Goal: Transaction & Acquisition: Purchase product/service

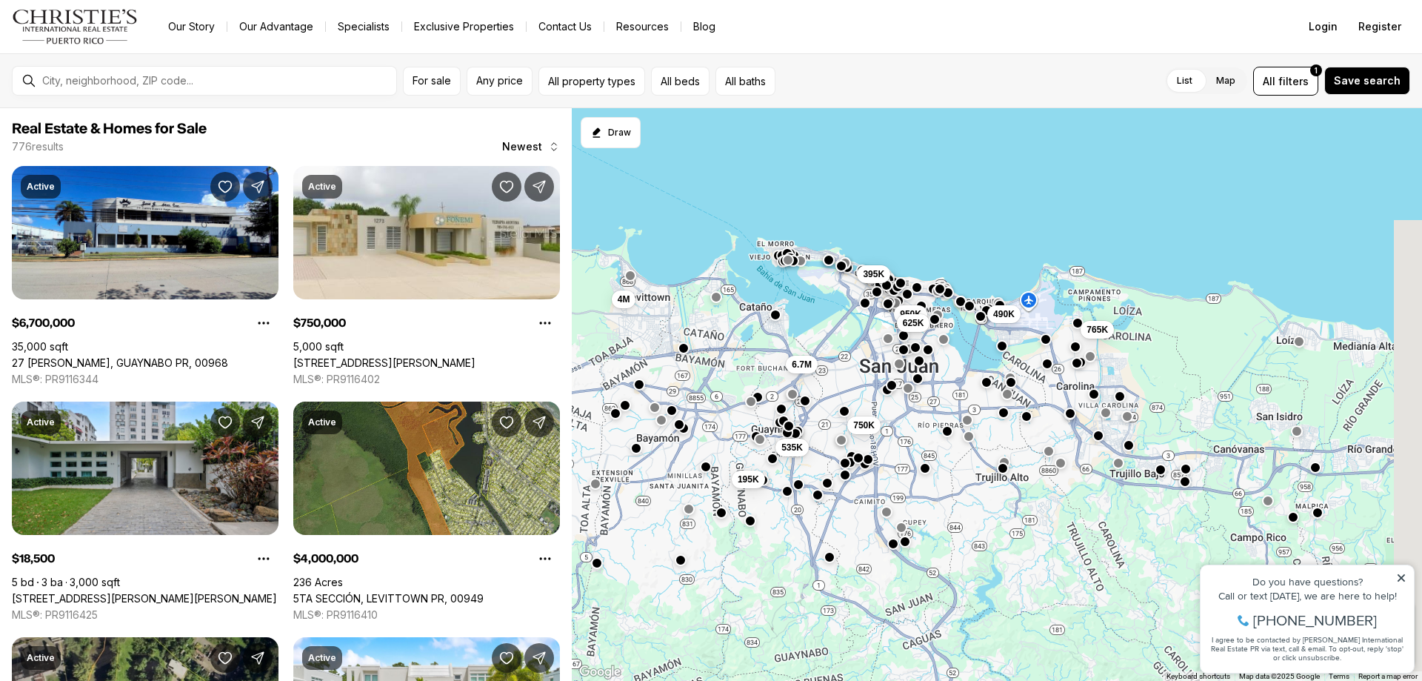
drag, startPoint x: 942, startPoint y: 482, endPoint x: 816, endPoint y: 336, distance: 192.8
click at [816, 336] on div "490K 950K 625K 765K 750K 535K 195K 395K 6.7M 4M" at bounding box center [997, 394] width 850 height 573
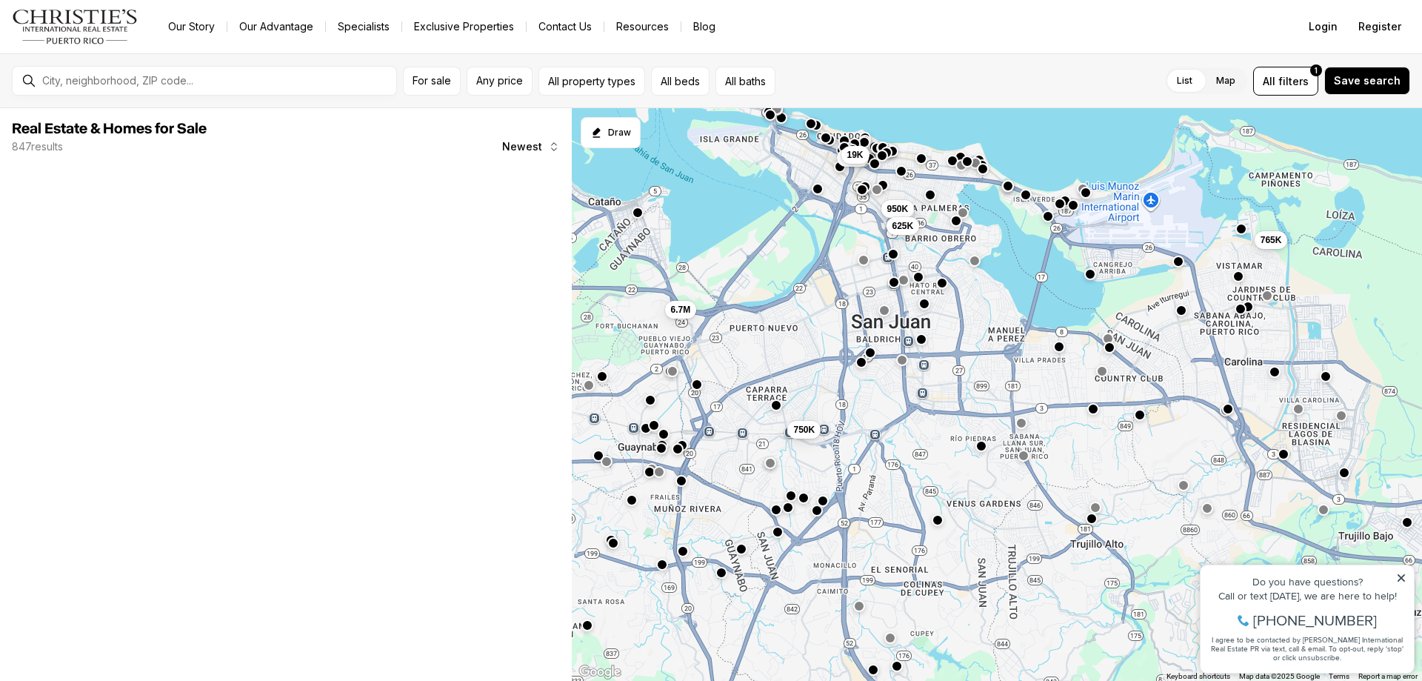
drag, startPoint x: 916, startPoint y: 442, endPoint x: 893, endPoint y: 347, distance: 97.6
click at [893, 347] on div "950K 625K 765K 750K 6.7M 2.7M 19K" at bounding box center [997, 394] width 850 height 573
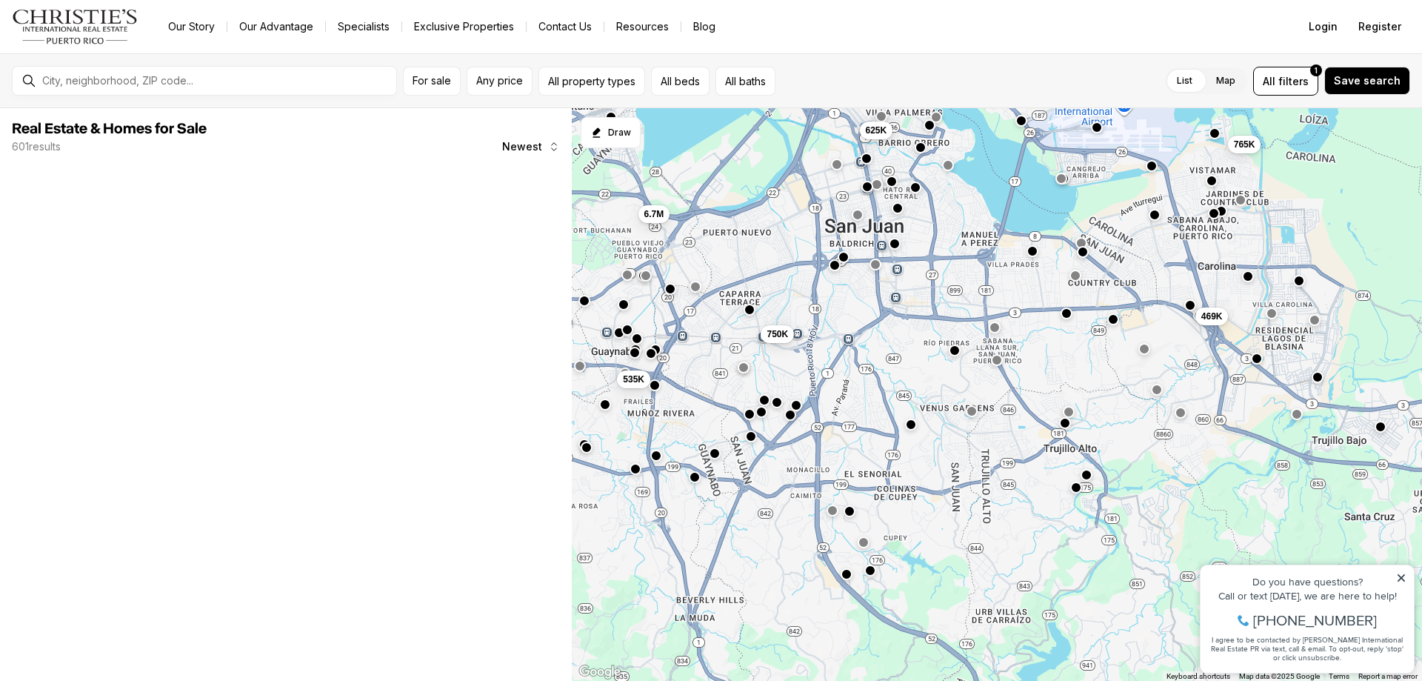
click at [832, 267] on button "button" at bounding box center [835, 265] width 12 height 12
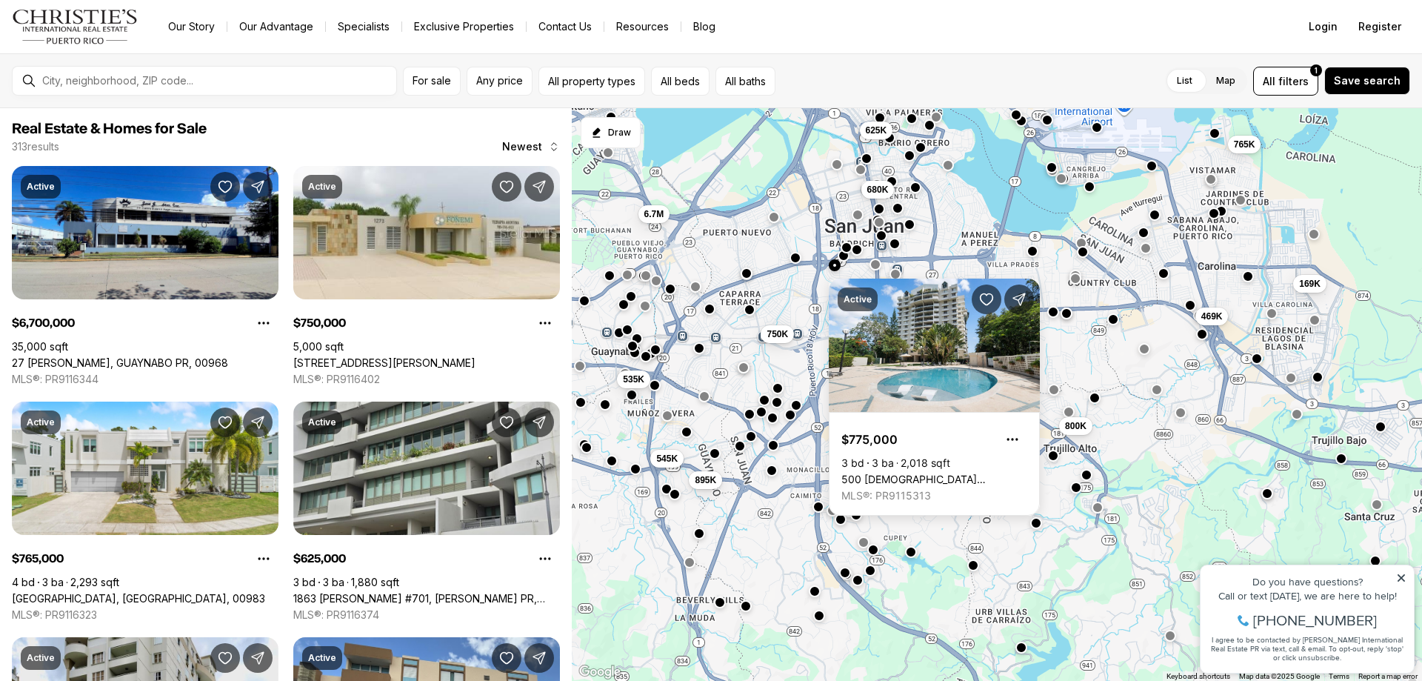
click at [847, 257] on button "button" at bounding box center [844, 256] width 12 height 12
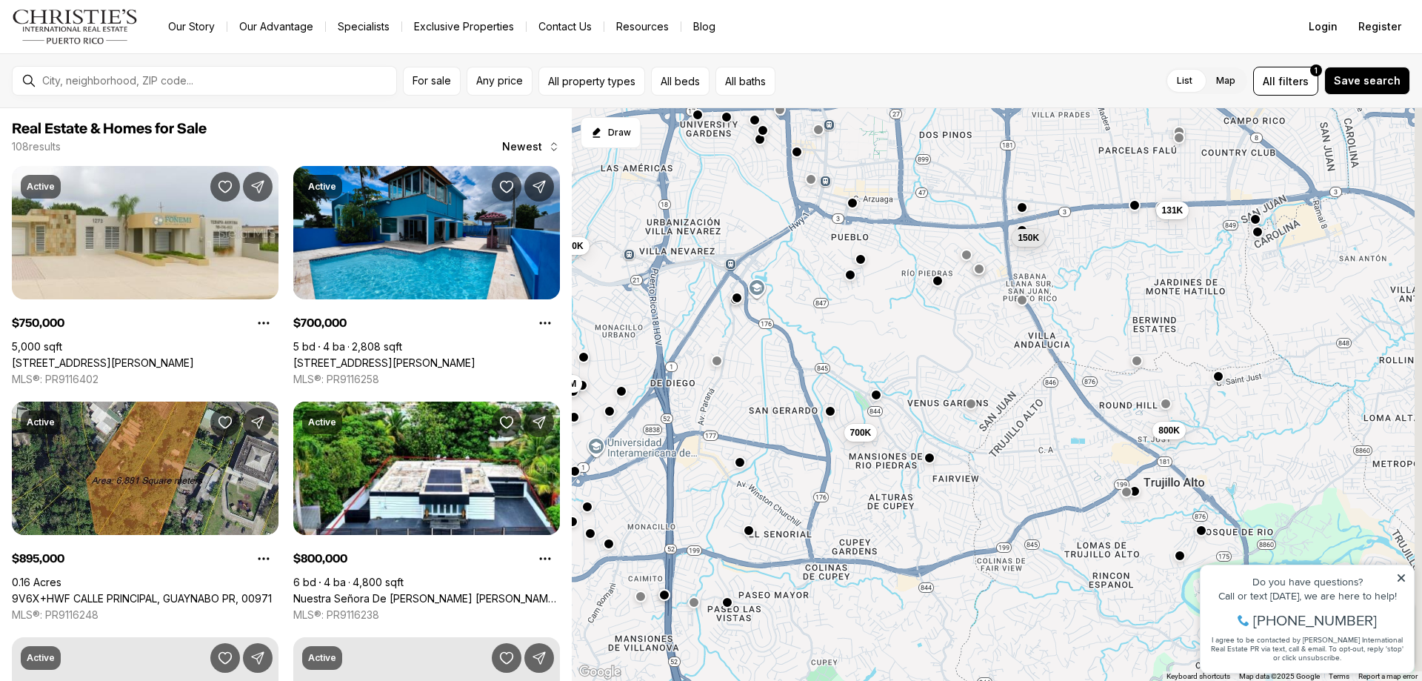
drag, startPoint x: 889, startPoint y: 384, endPoint x: 719, endPoint y: 293, distance: 193.6
click at [719, 293] on div "150K 700K 800K 131K 550K 1.4M 750K 695K 280K 245K 398K 895K" at bounding box center [997, 394] width 850 height 573
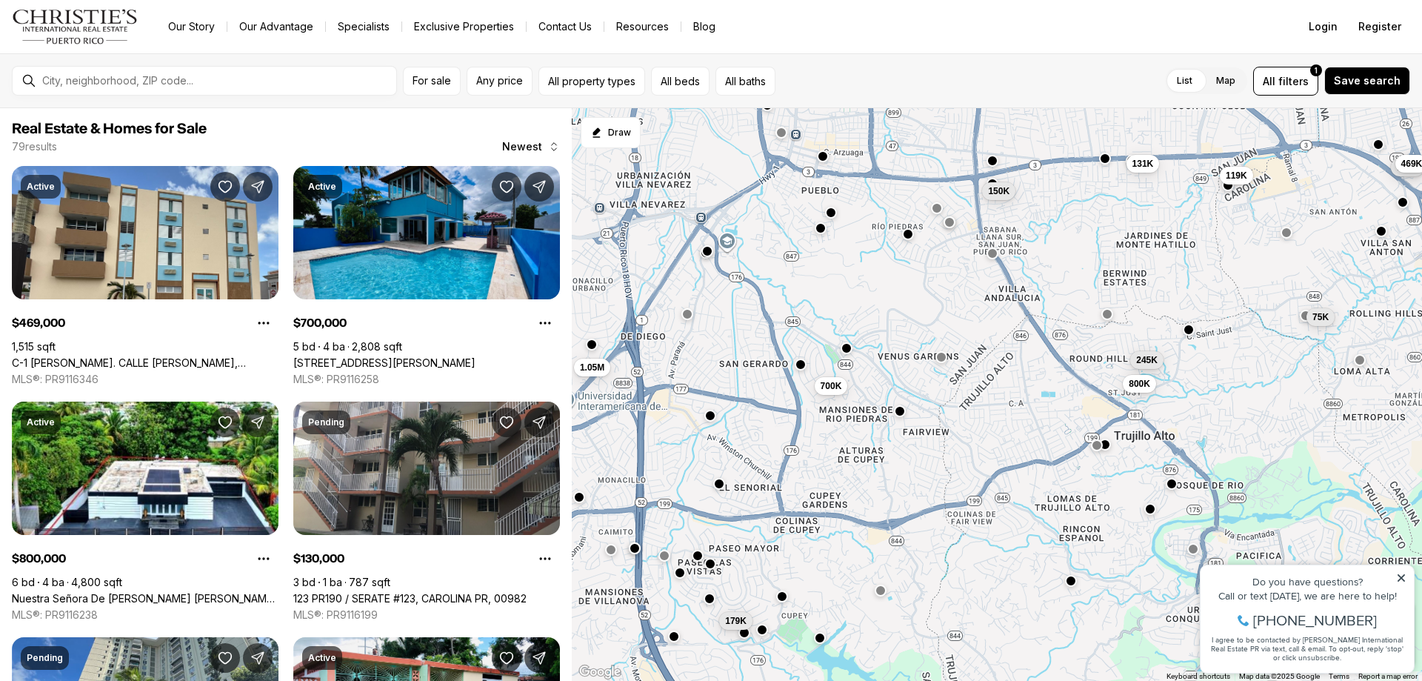
drag, startPoint x: 946, startPoint y: 433, endPoint x: 919, endPoint y: 384, distance: 56.1
click at [919, 384] on div "245K 98K 150K 119K 700K 800K 131K 1.05M 75K 130K 469K 179K" at bounding box center [997, 394] width 850 height 573
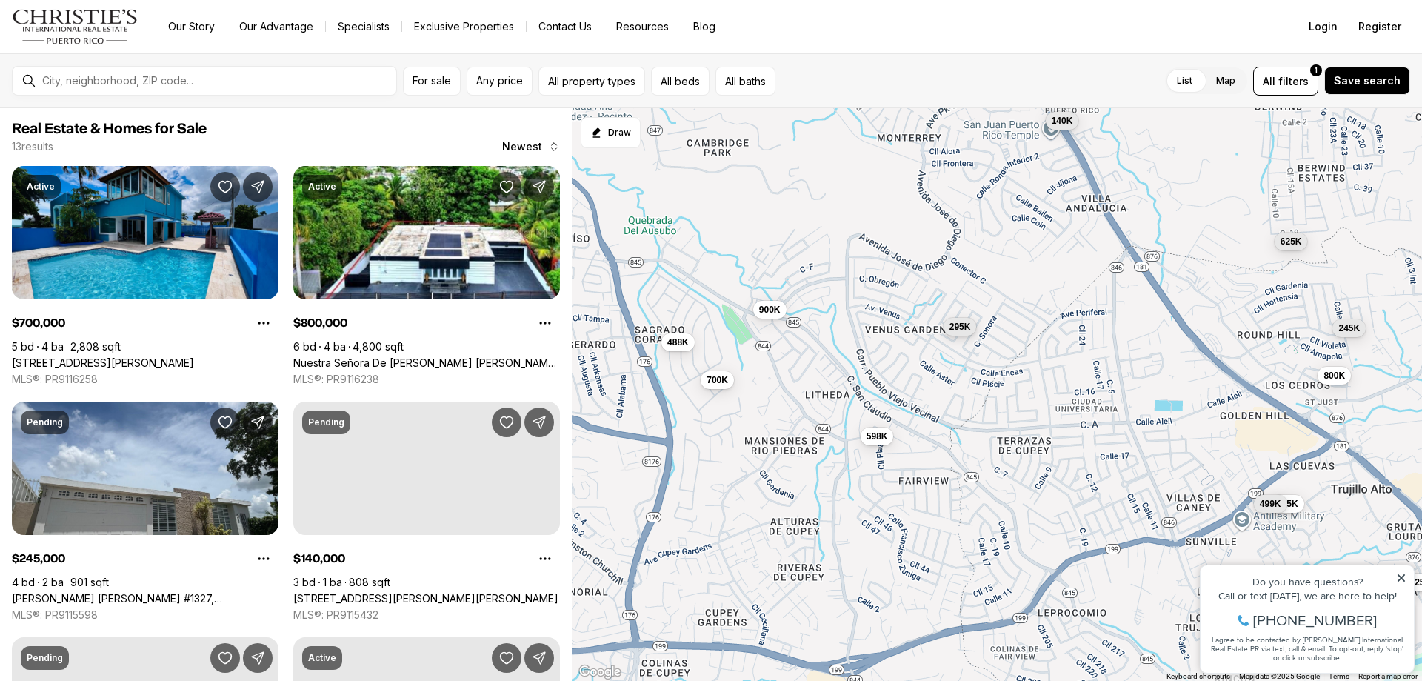
click at [957, 334] on button "295K" at bounding box center [960, 327] width 33 height 18
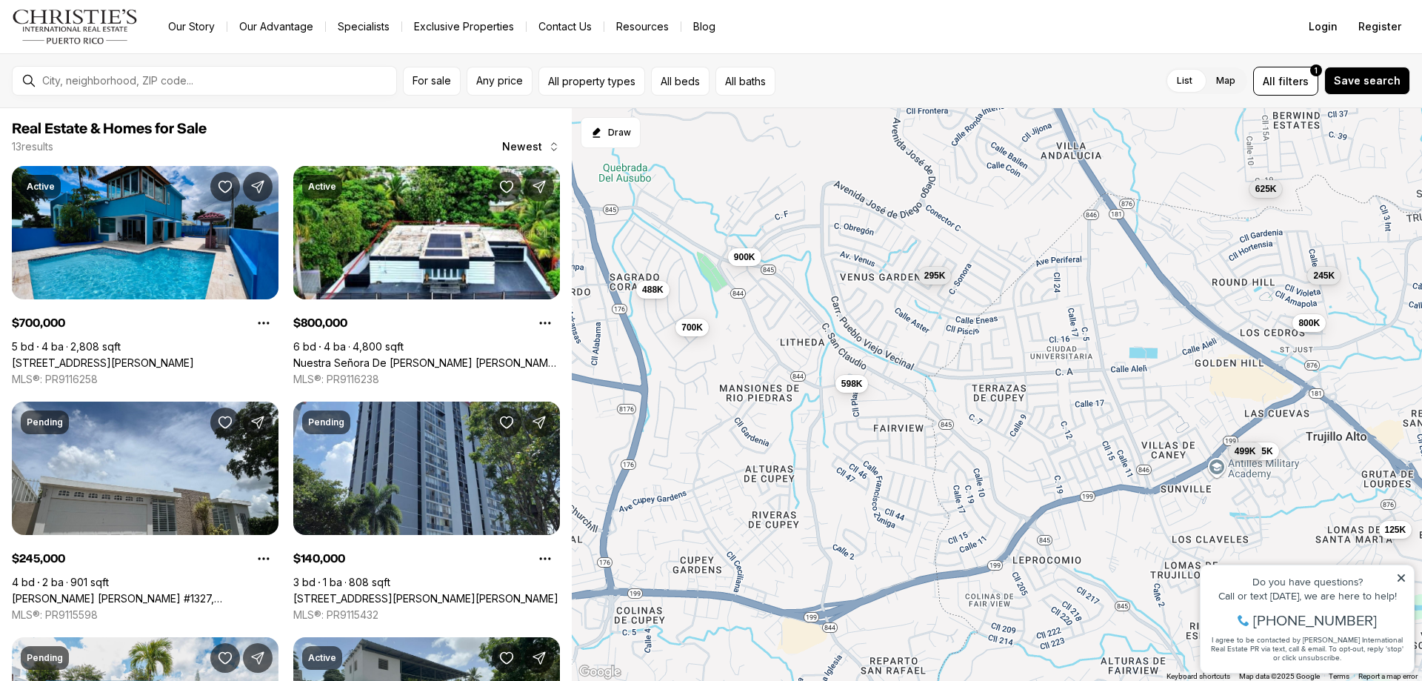
drag, startPoint x: 848, startPoint y: 429, endPoint x: 823, endPoint y: 373, distance: 61.0
click at [823, 373] on div "245K 140K 700K 800K 295K 125K 499K 488K 625K 598K 125K 900K 499K" at bounding box center [997, 394] width 850 height 573
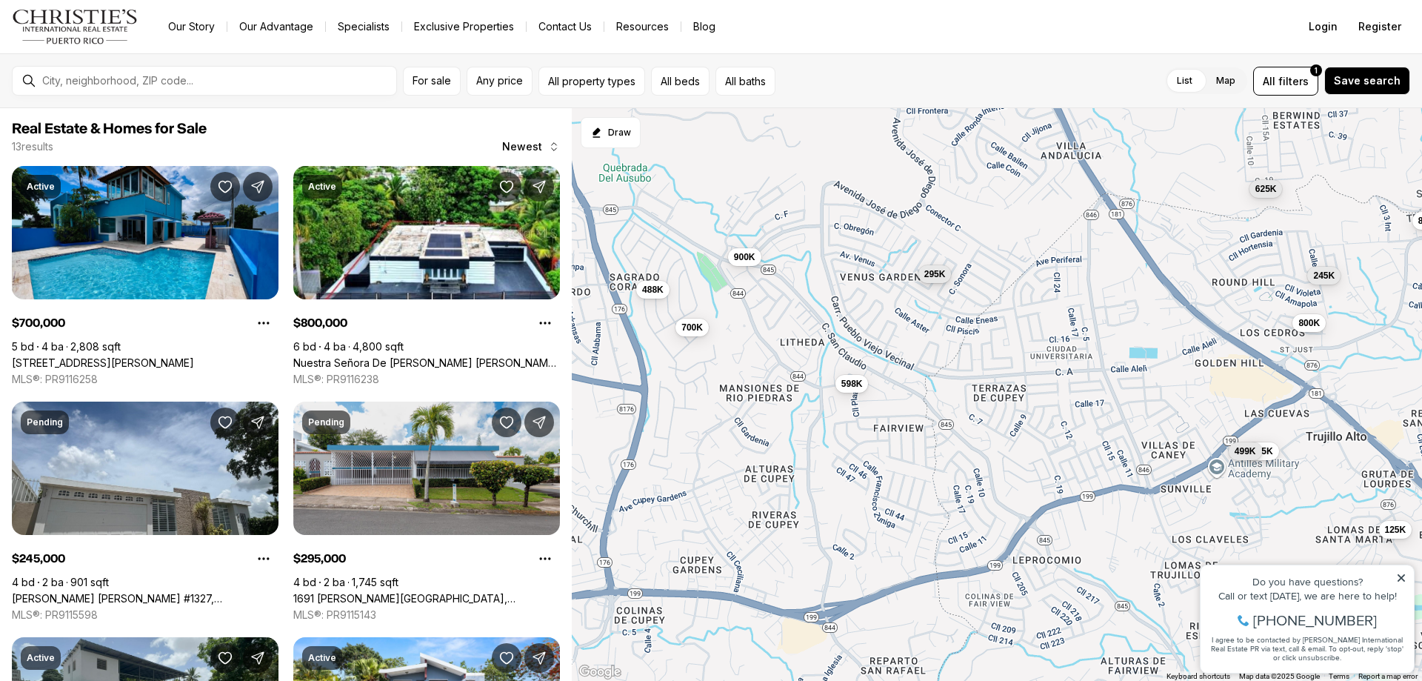
click at [945, 276] on span "295K" at bounding box center [934, 274] width 21 height 12
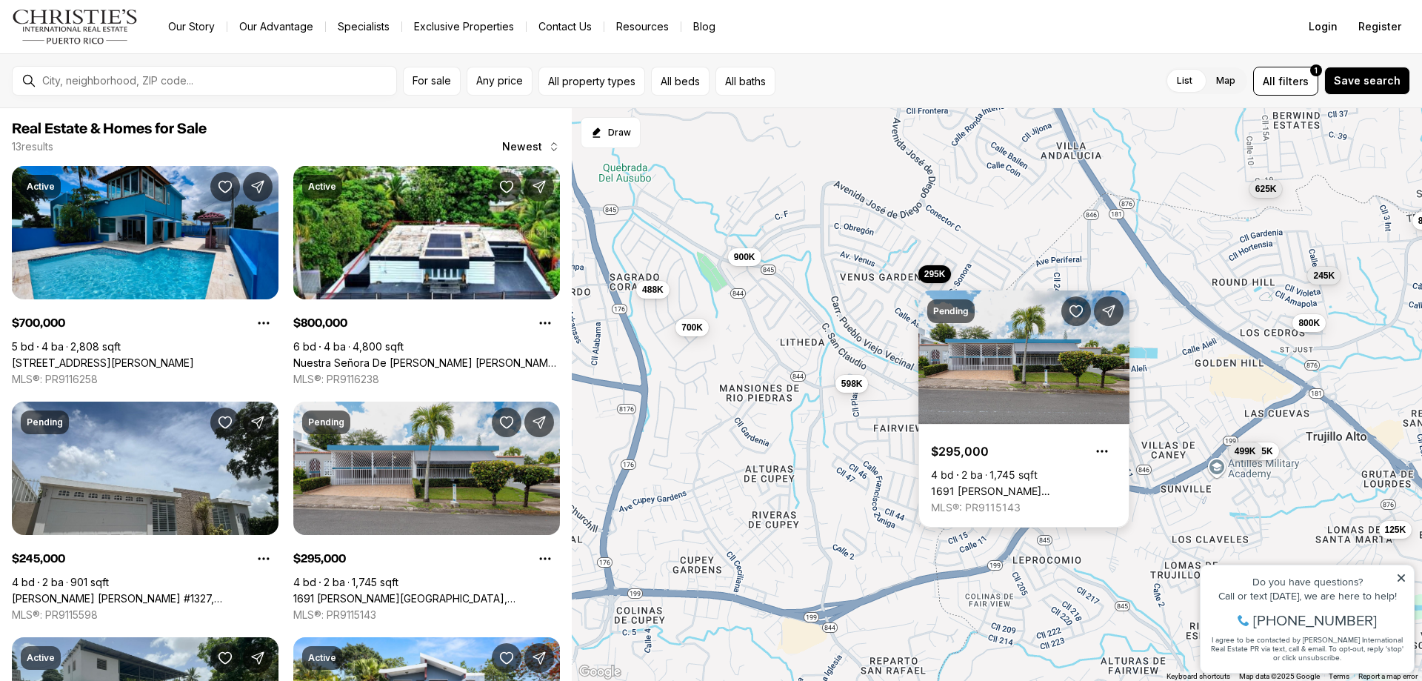
click at [972, 484] on link "1691 HERMOSILLO VENUS GARDEN, SAN JUAN PR, 00926" at bounding box center [1024, 490] width 186 height 13
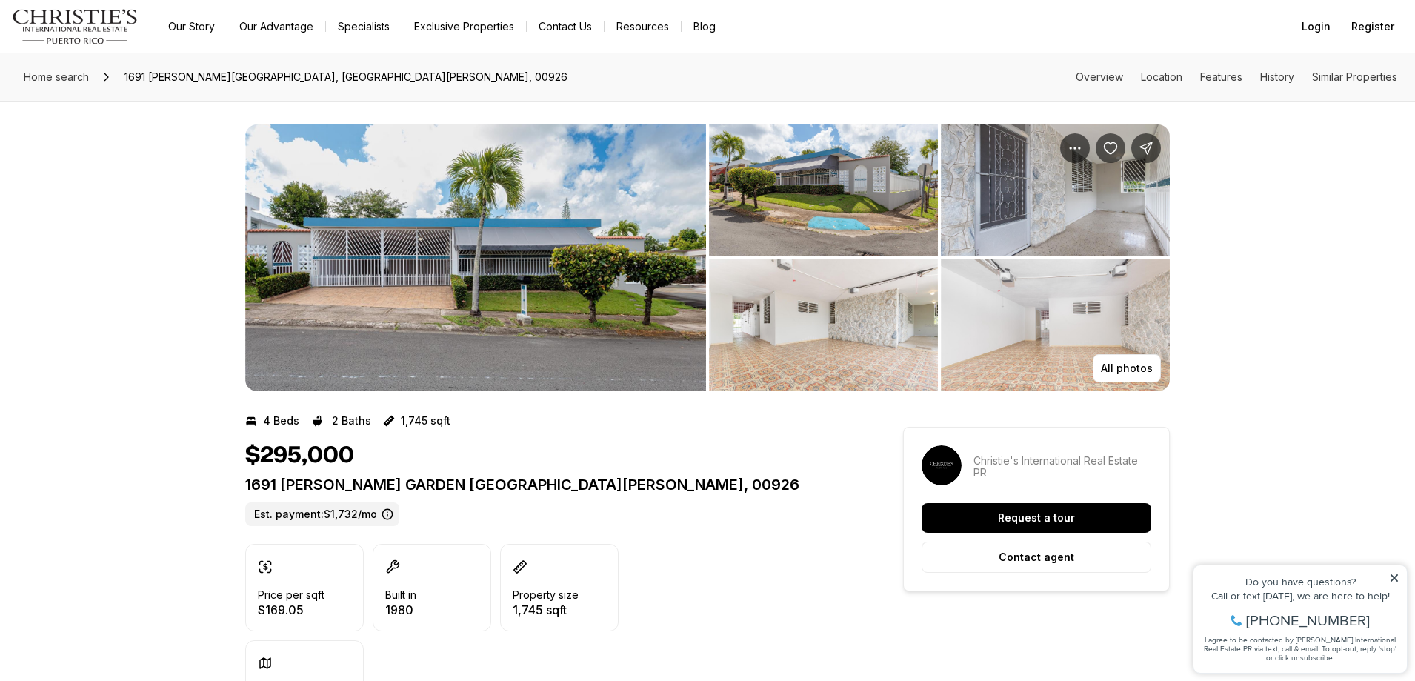
click at [896, 210] on img "View image gallery" at bounding box center [823, 190] width 229 height 132
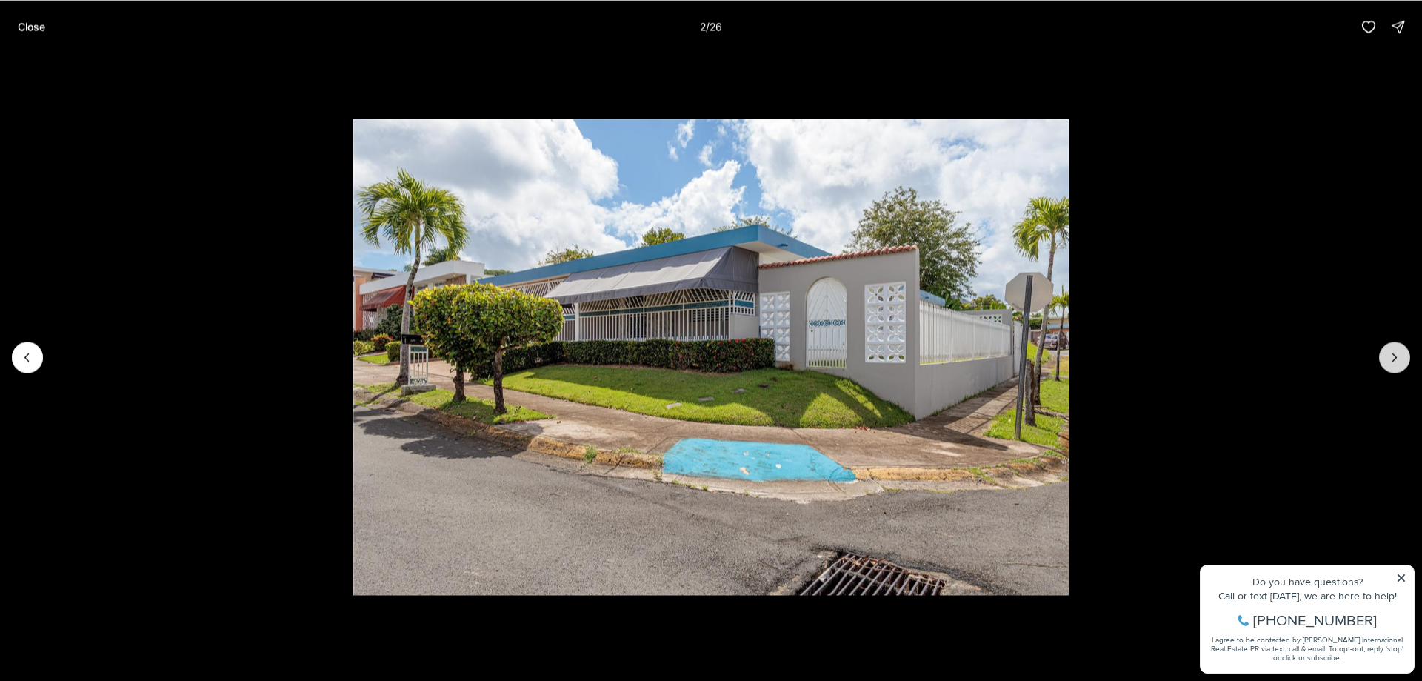
click at [1385, 358] on button "Next slide" at bounding box center [1394, 356] width 31 height 31
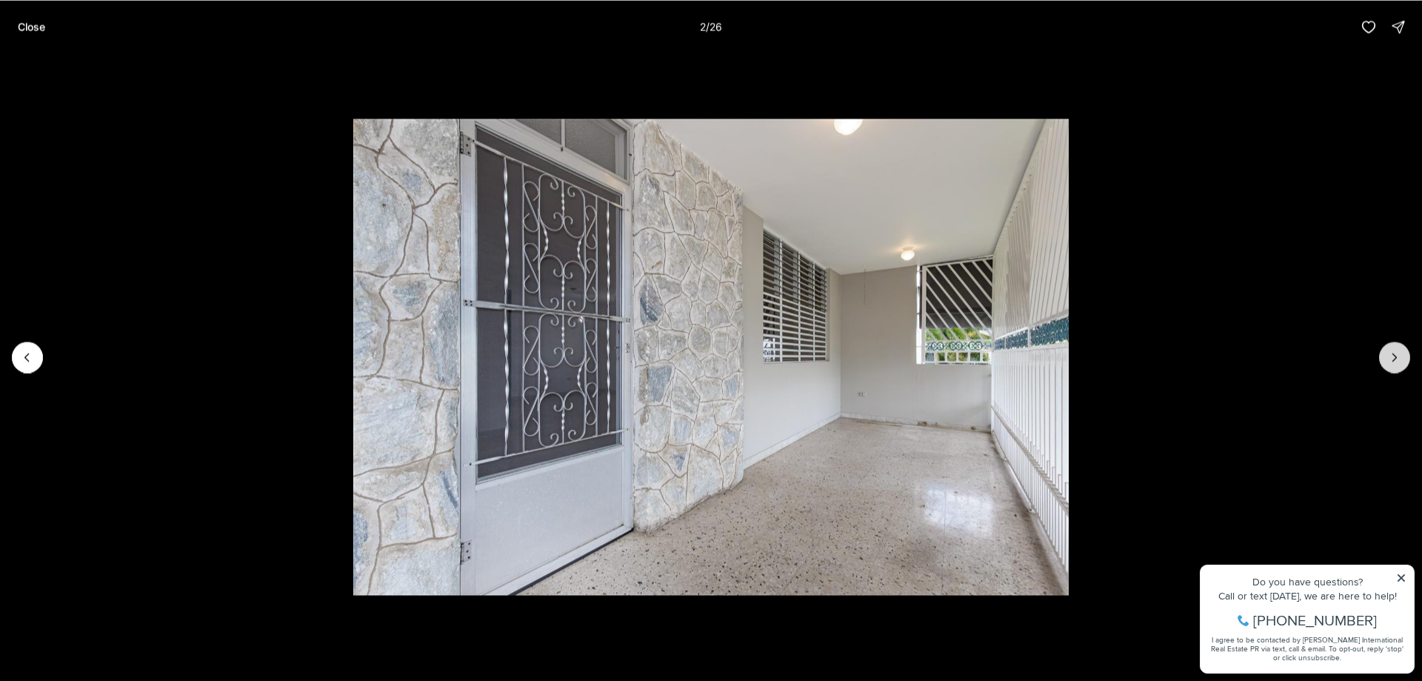
click at [1385, 358] on button "Next slide" at bounding box center [1394, 356] width 31 height 31
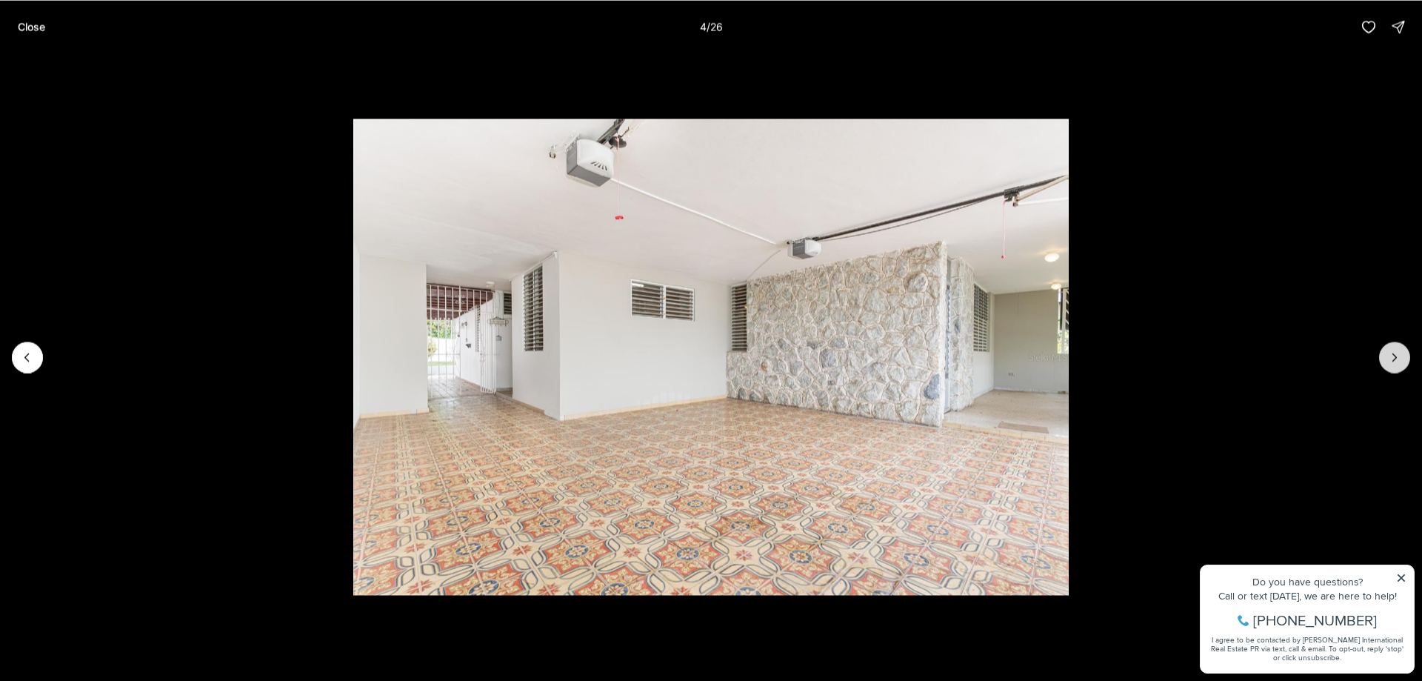
click at [1385, 358] on button "Next slide" at bounding box center [1394, 356] width 31 height 31
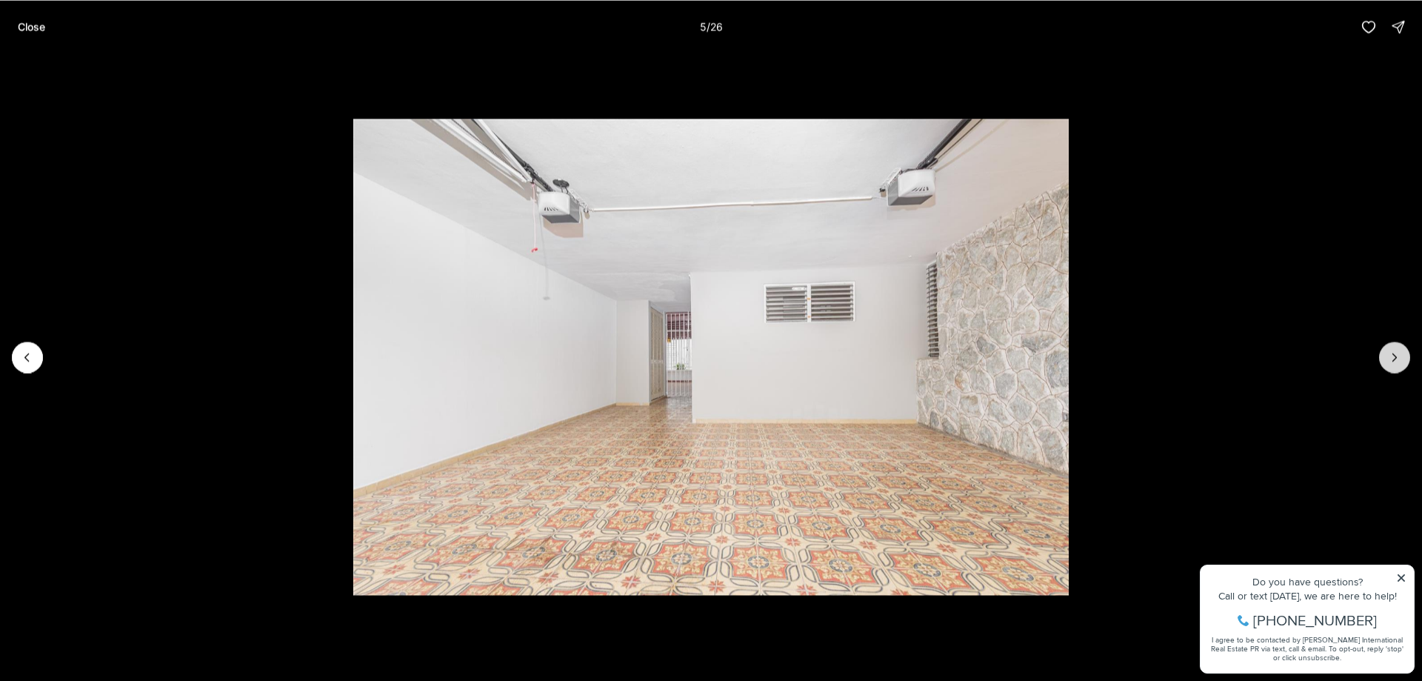
click at [1385, 358] on button "Next slide" at bounding box center [1394, 356] width 31 height 31
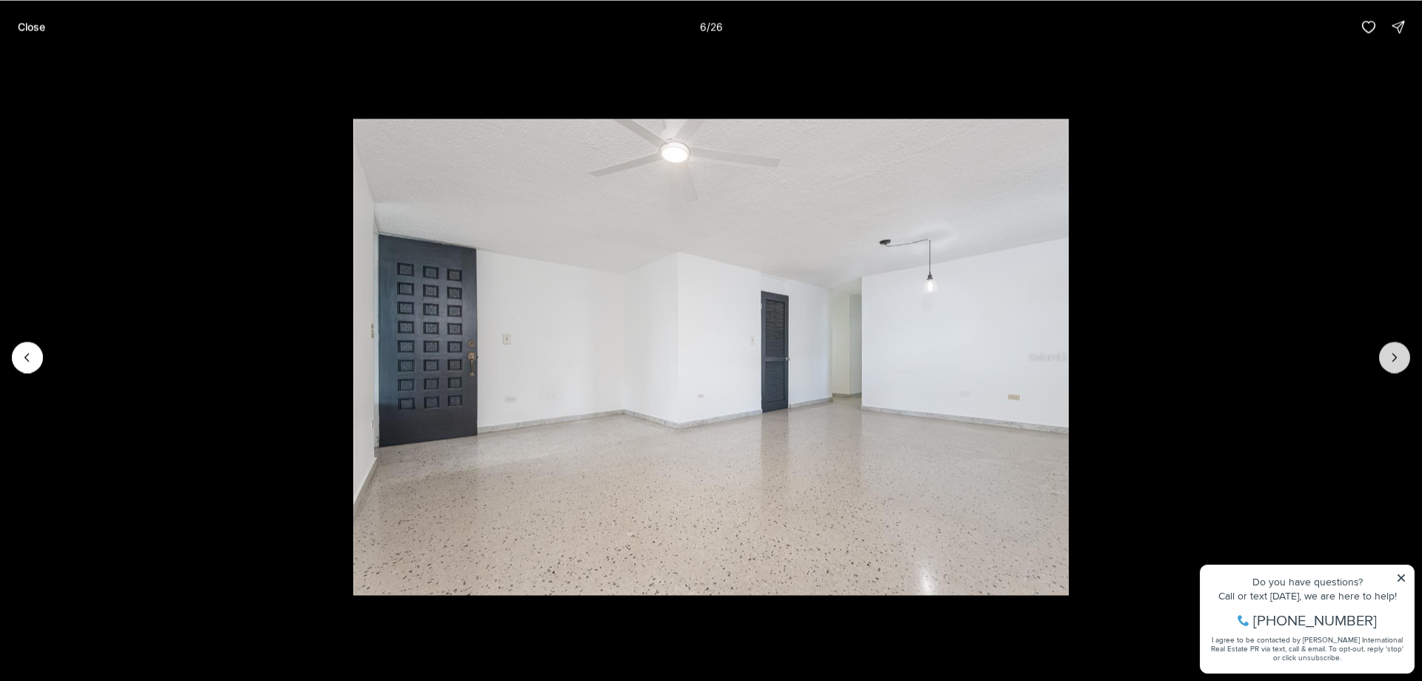
click at [1385, 358] on button "Next slide" at bounding box center [1394, 356] width 31 height 31
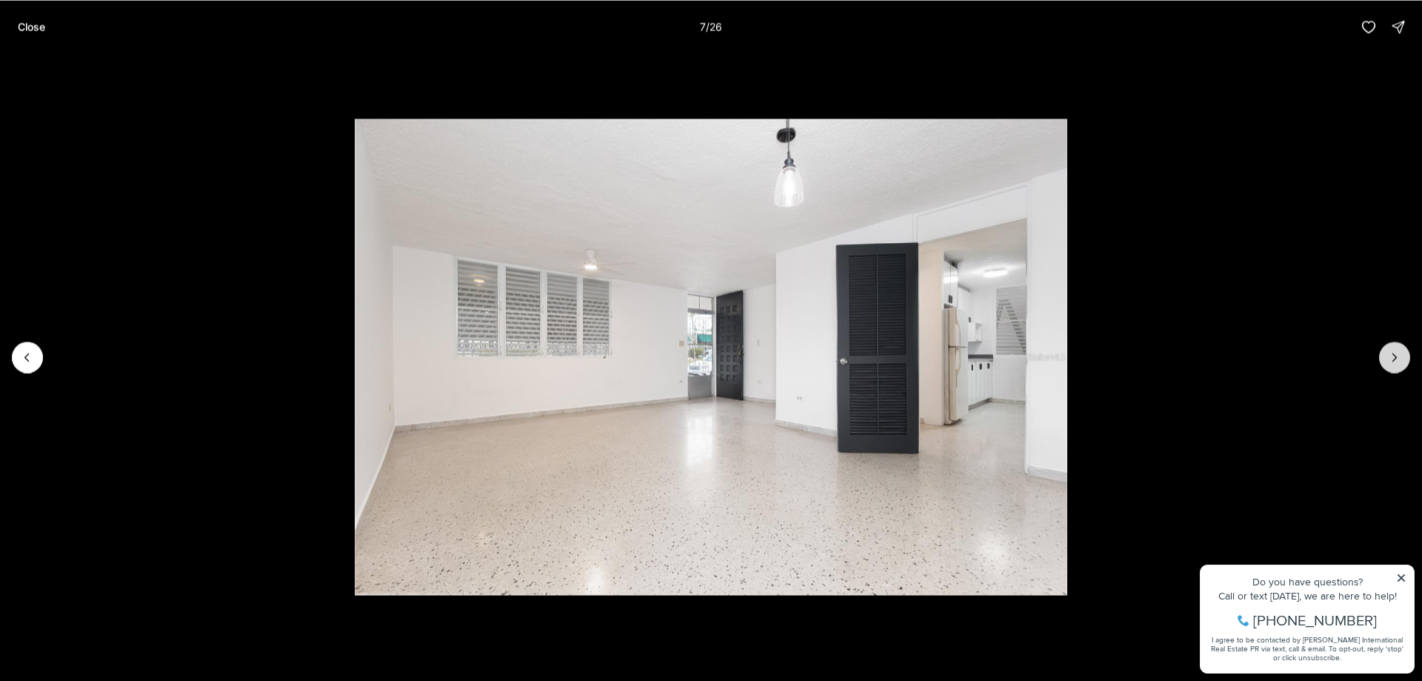
click at [1385, 358] on button "Next slide" at bounding box center [1394, 356] width 31 height 31
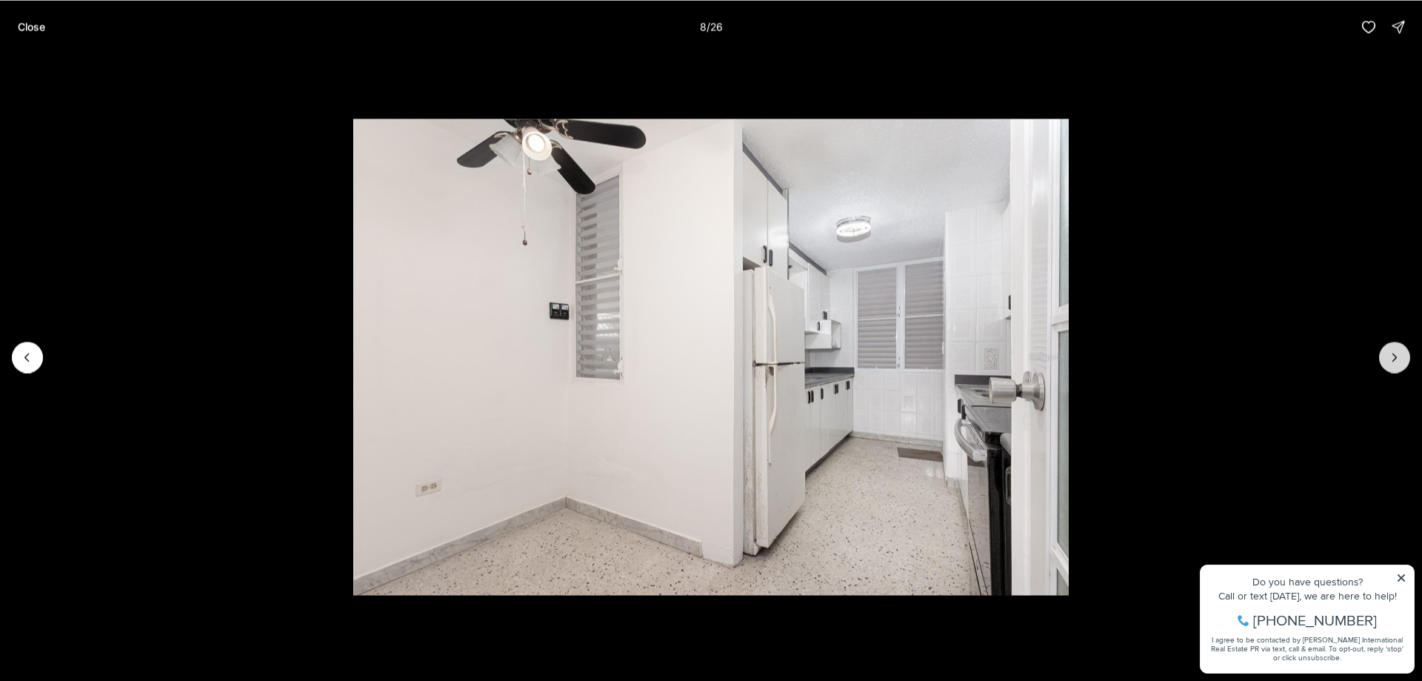
click at [1385, 358] on button "Next slide" at bounding box center [1394, 356] width 31 height 31
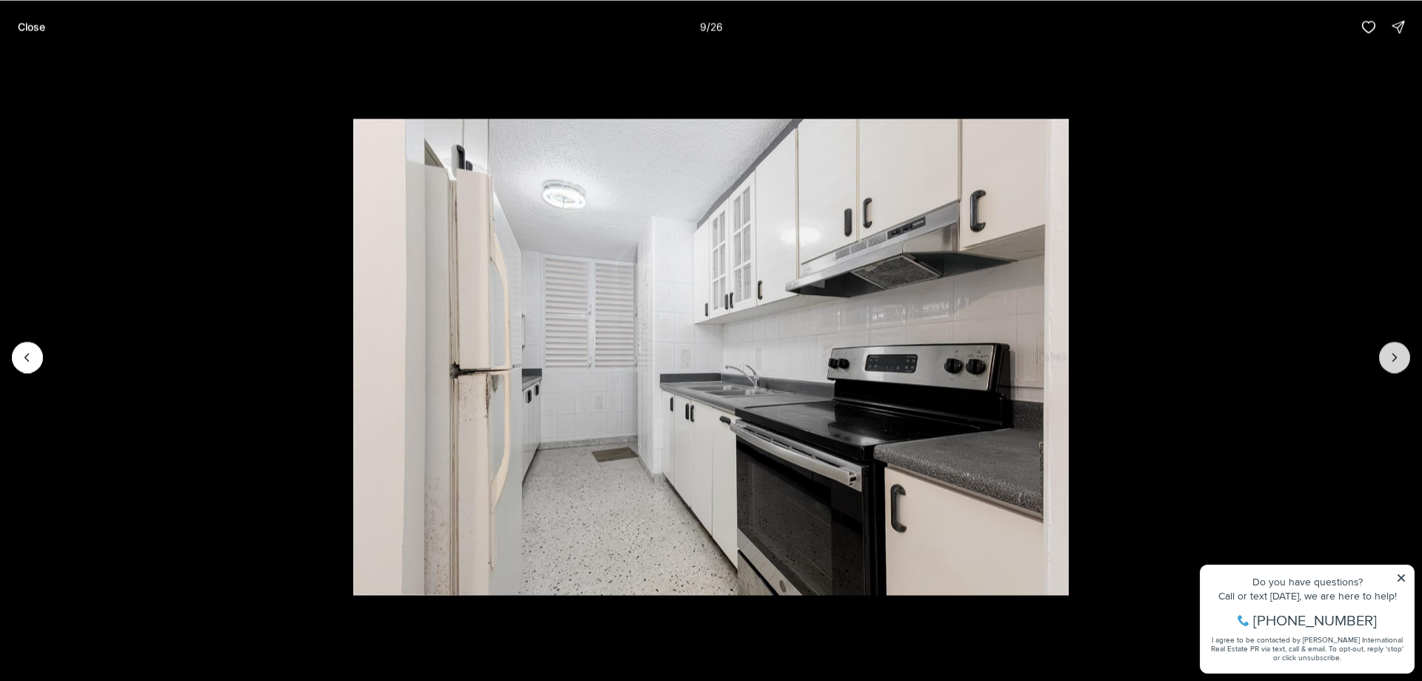
click at [1385, 358] on button "Next slide" at bounding box center [1394, 356] width 31 height 31
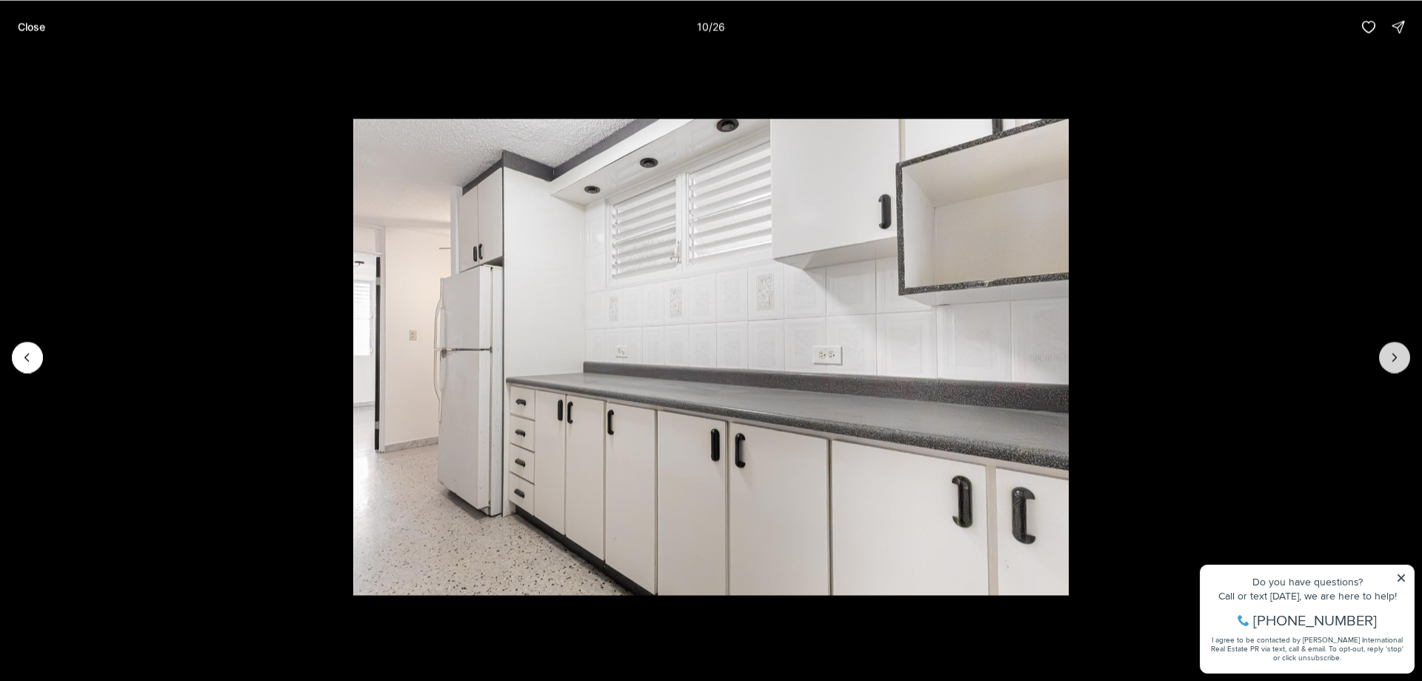
click at [1385, 358] on button "Next slide" at bounding box center [1394, 356] width 31 height 31
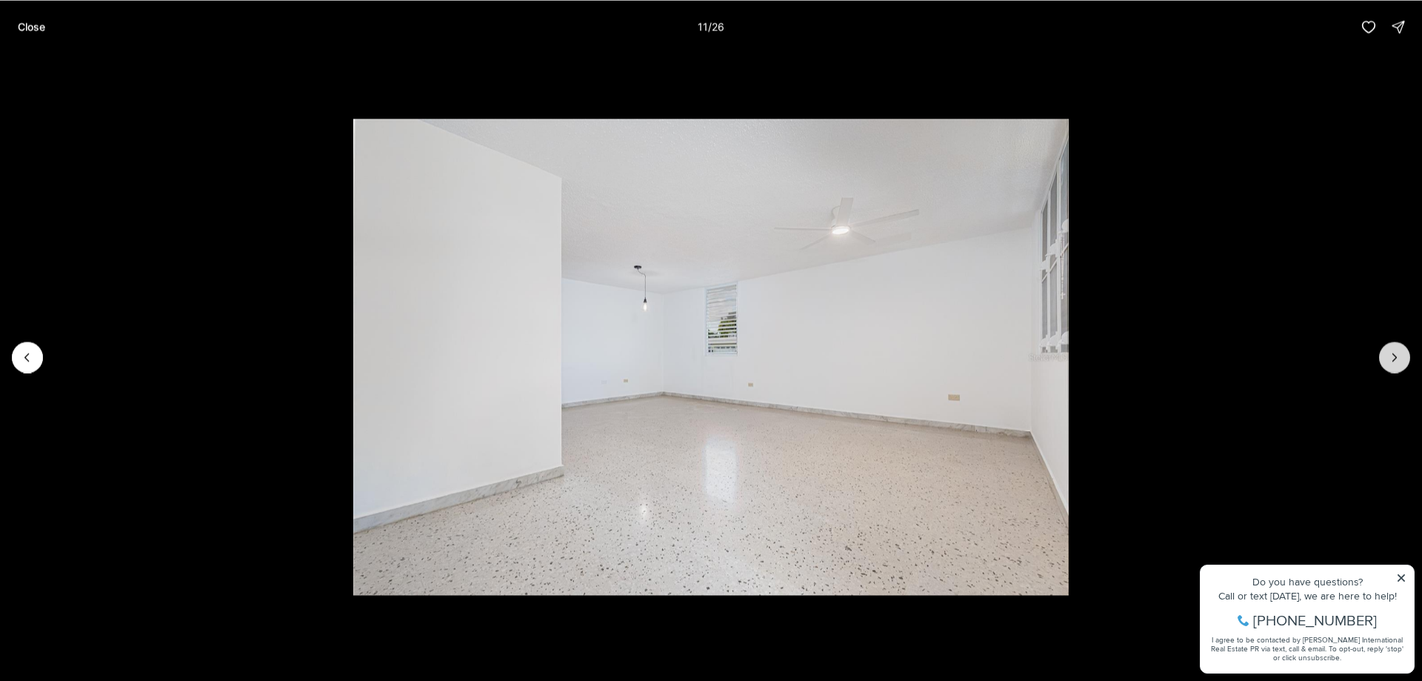
click at [1385, 358] on button "Next slide" at bounding box center [1394, 356] width 31 height 31
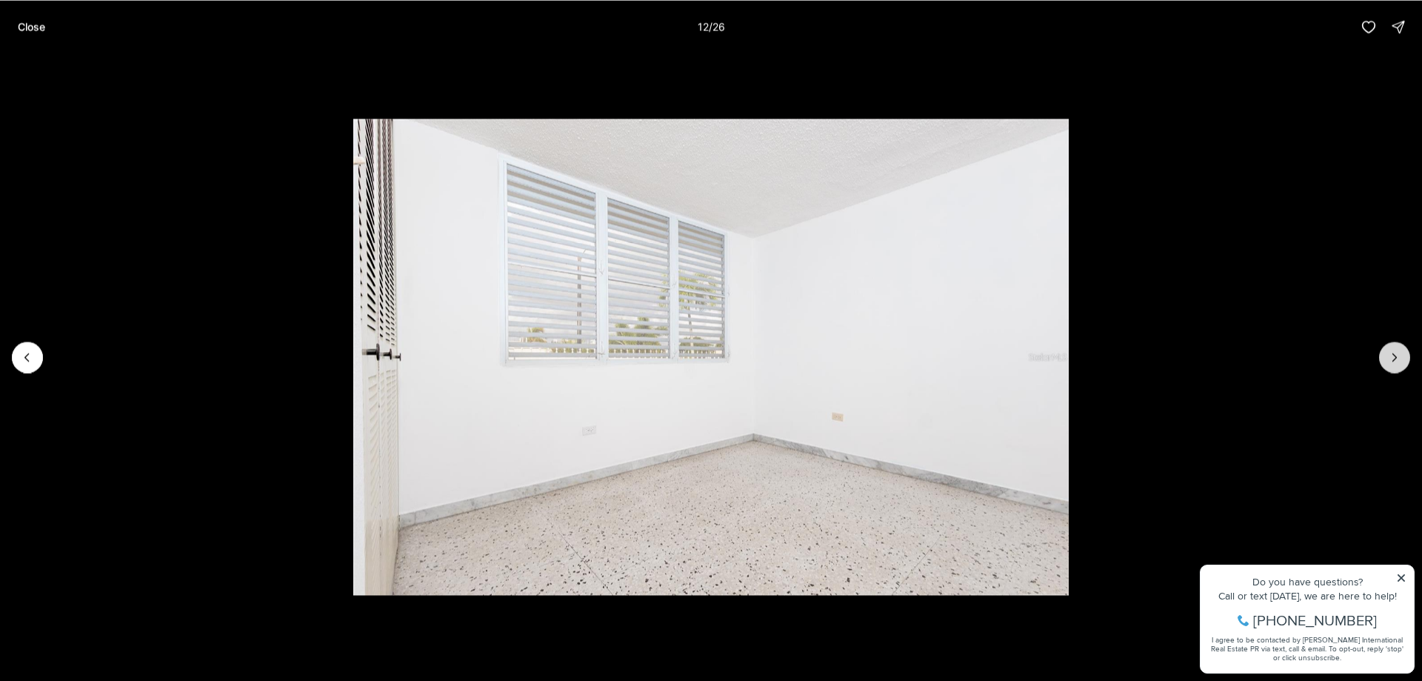
click at [1385, 358] on button "Next slide" at bounding box center [1394, 356] width 31 height 31
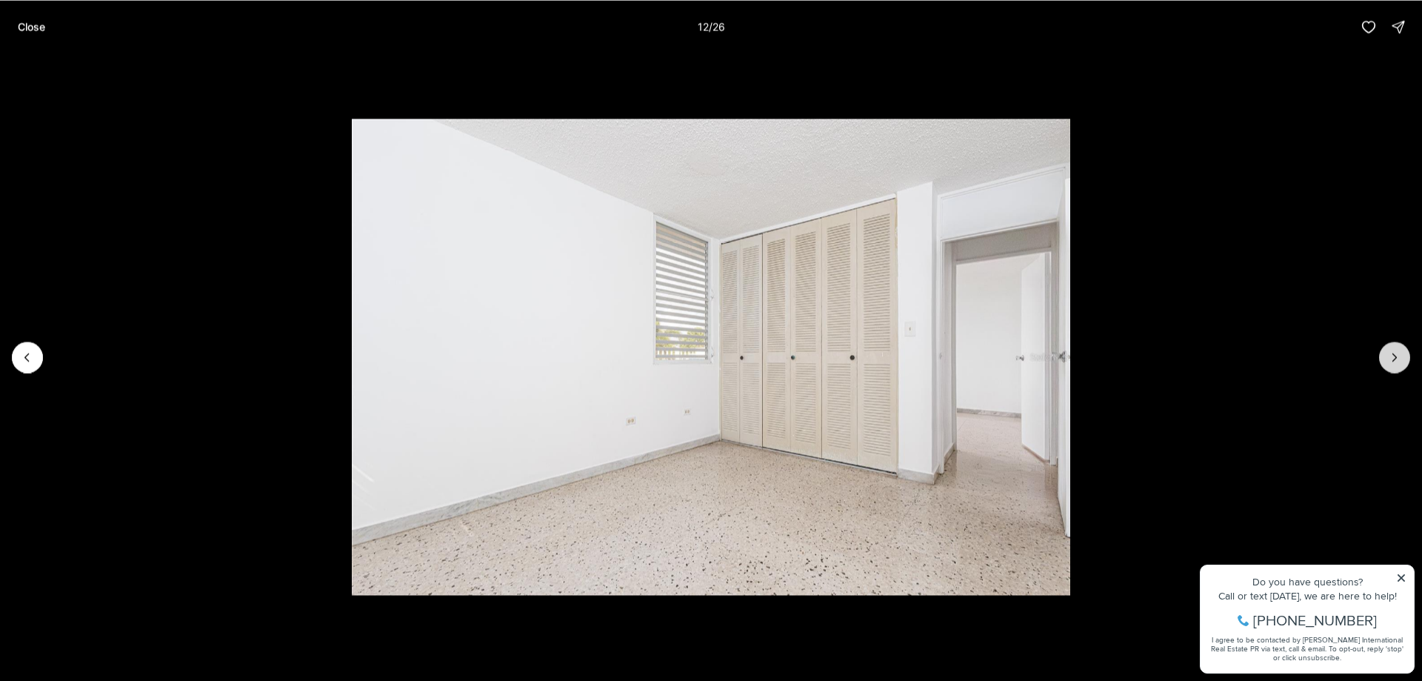
click at [1385, 358] on button "Next slide" at bounding box center [1394, 356] width 31 height 31
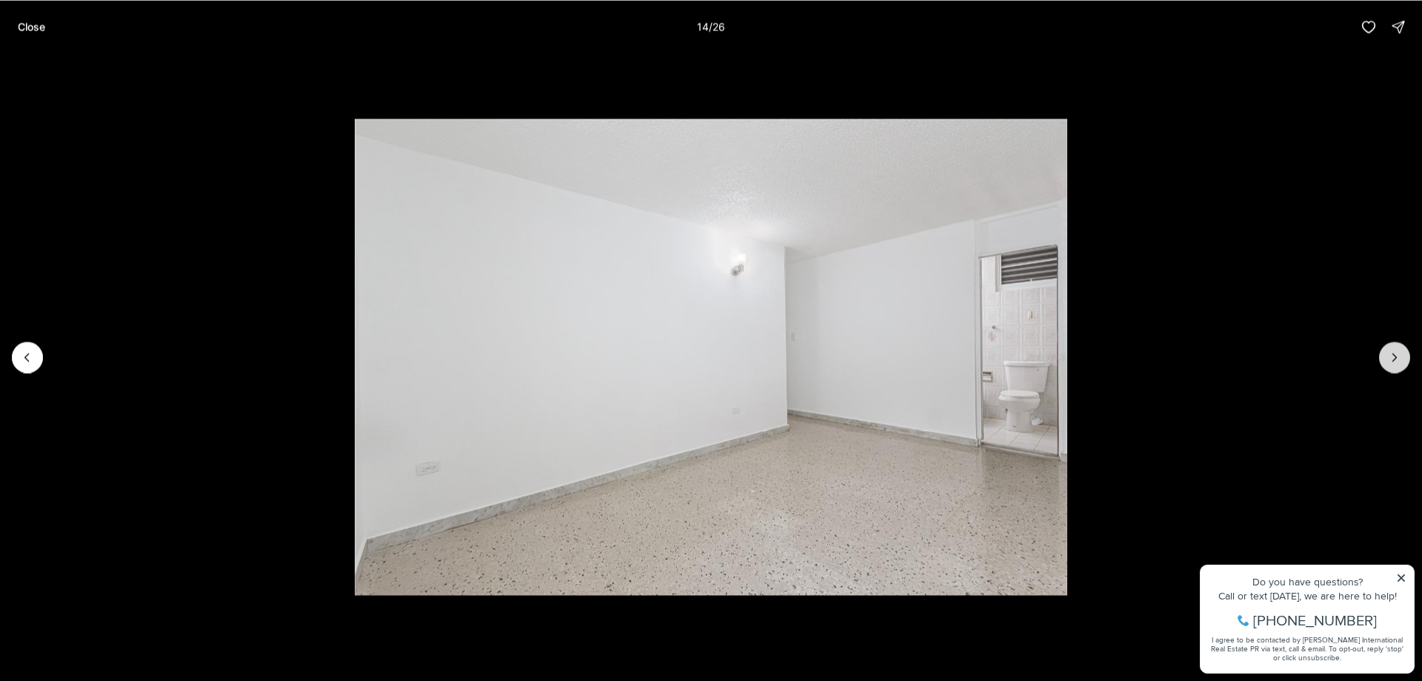
click at [1385, 358] on button "Next slide" at bounding box center [1394, 356] width 31 height 31
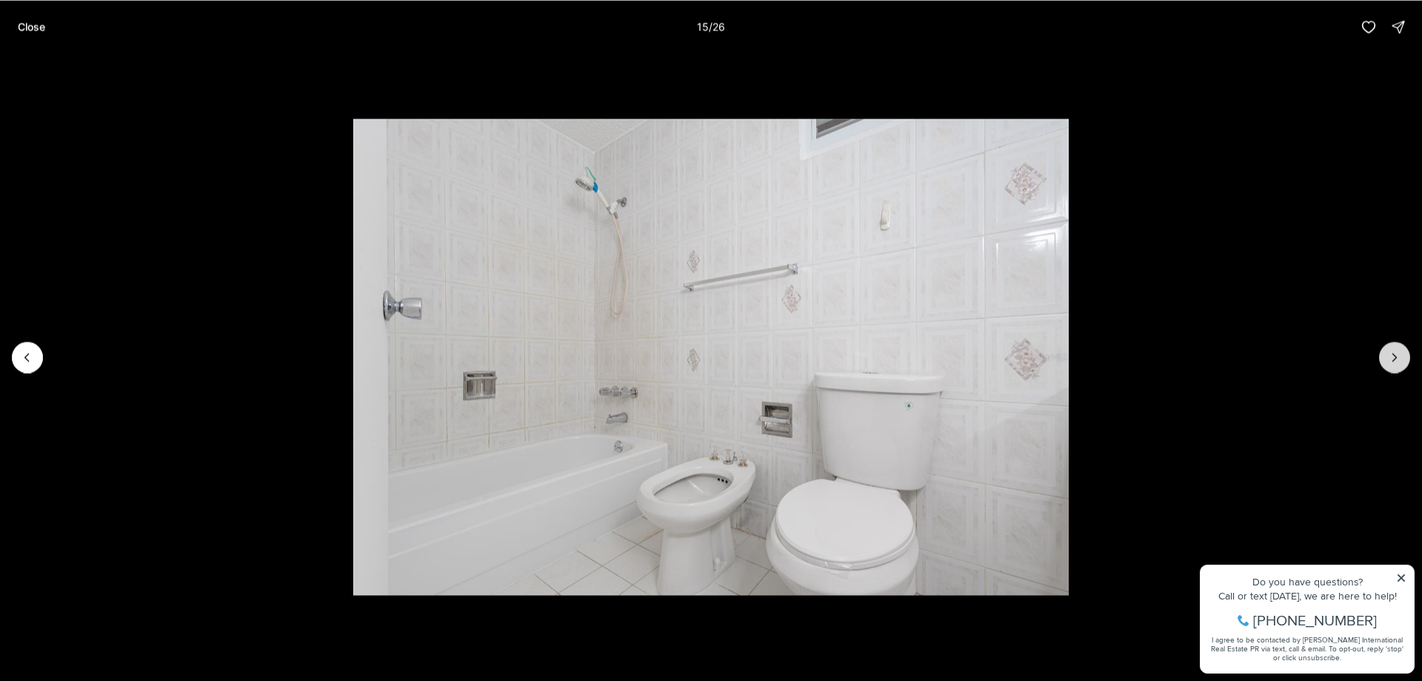
click at [1385, 358] on button "Next slide" at bounding box center [1394, 356] width 31 height 31
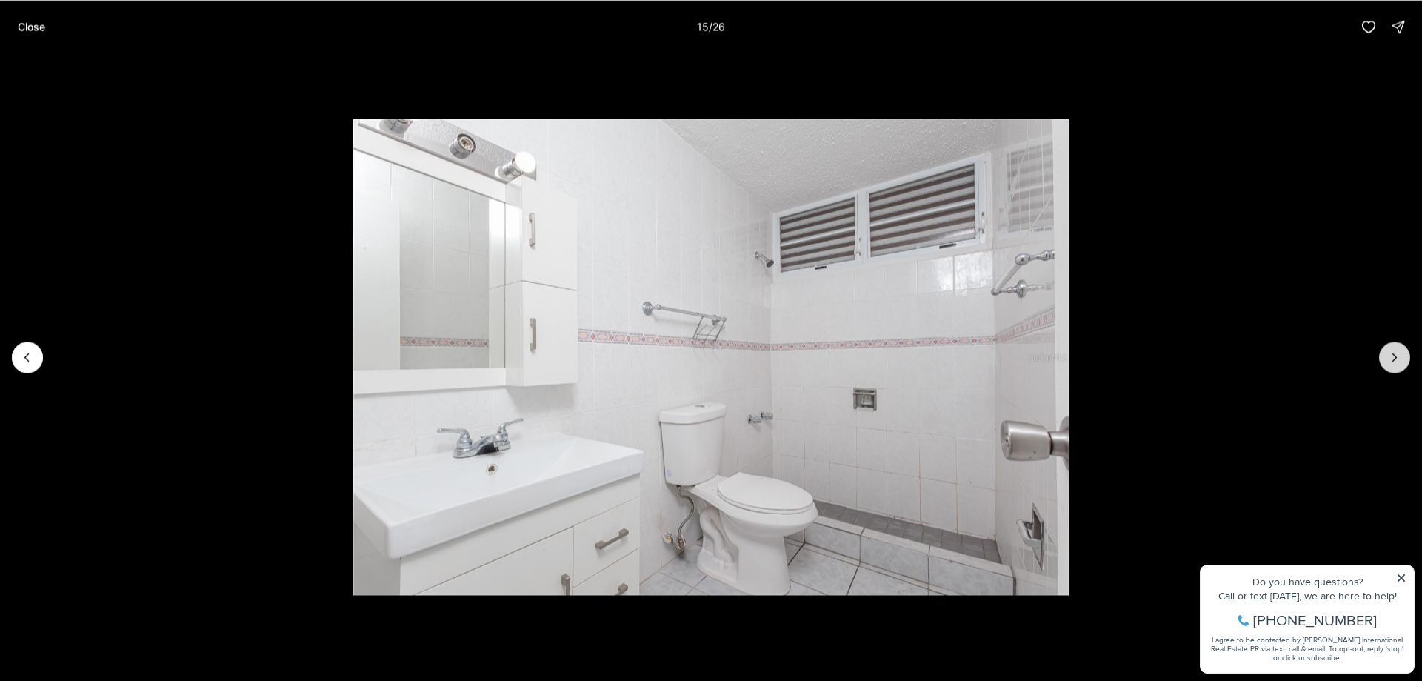
click at [1385, 358] on button "Next slide" at bounding box center [1394, 356] width 31 height 31
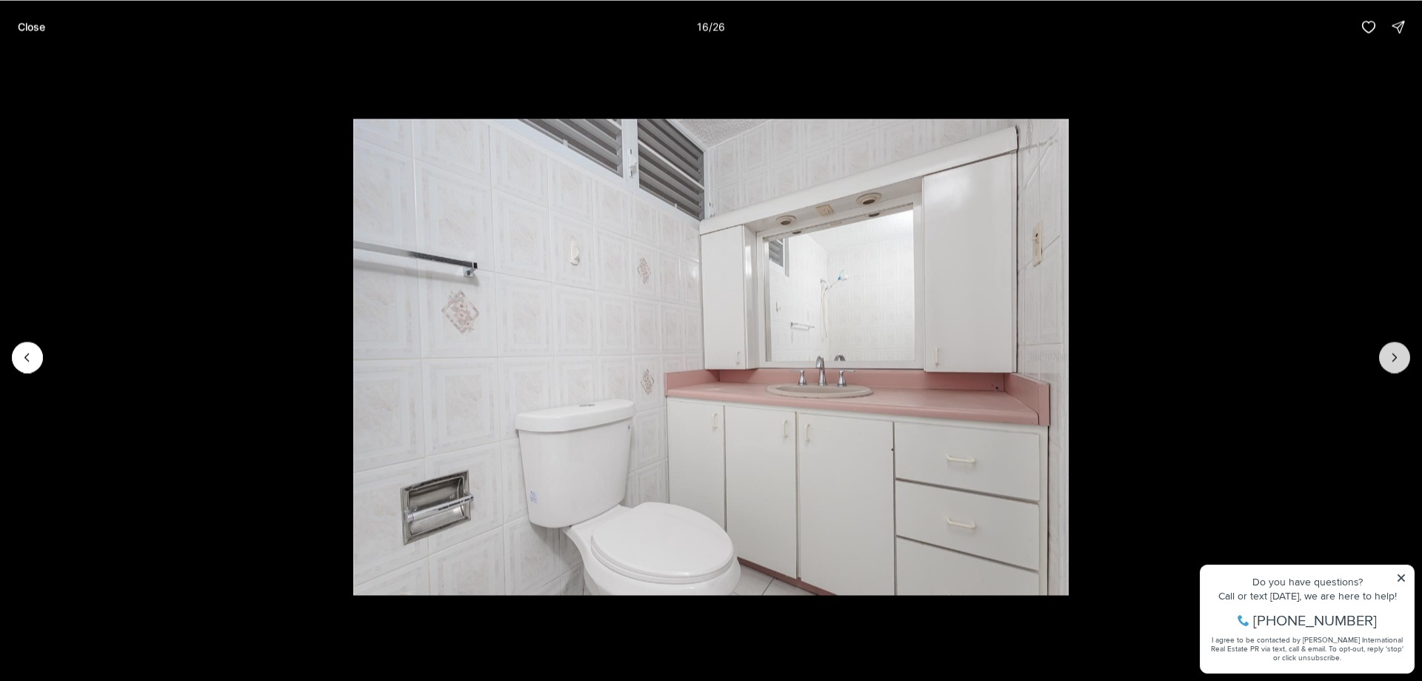
click at [1385, 358] on button "Next slide" at bounding box center [1394, 356] width 31 height 31
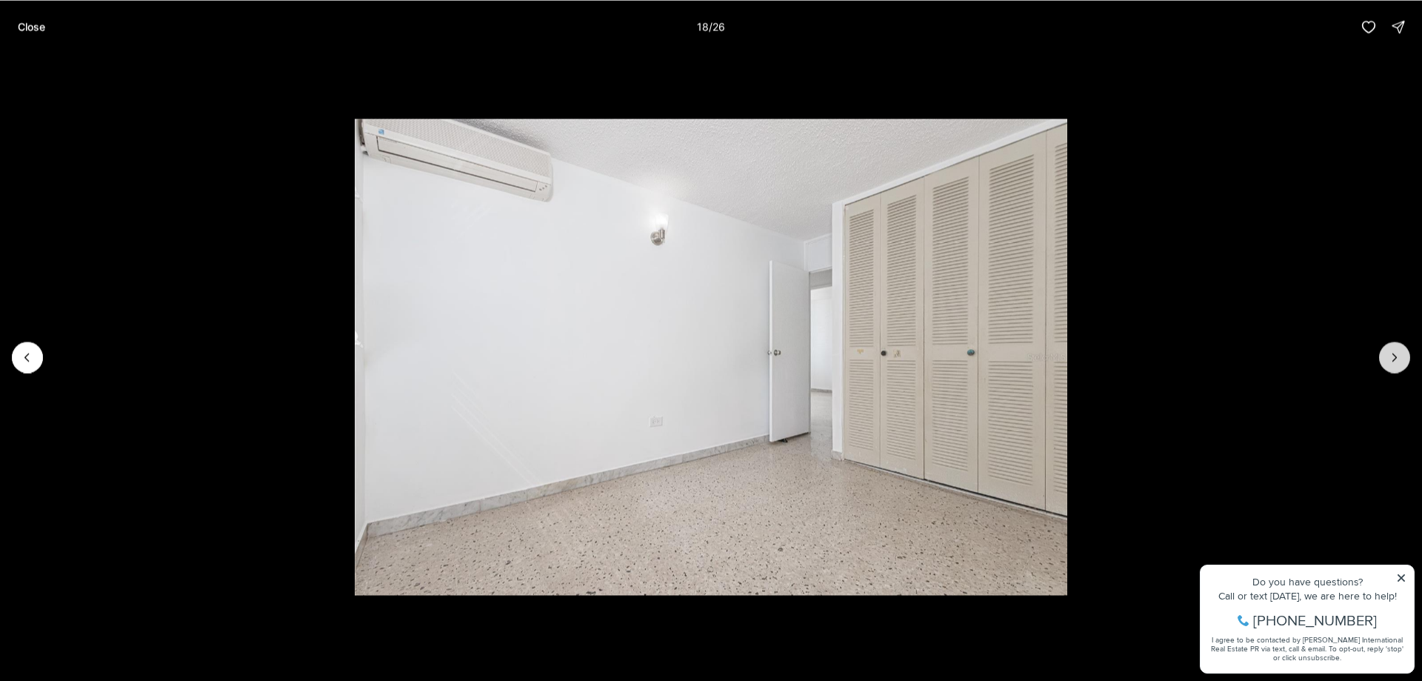
click at [1385, 358] on button "Next slide" at bounding box center [1394, 356] width 31 height 31
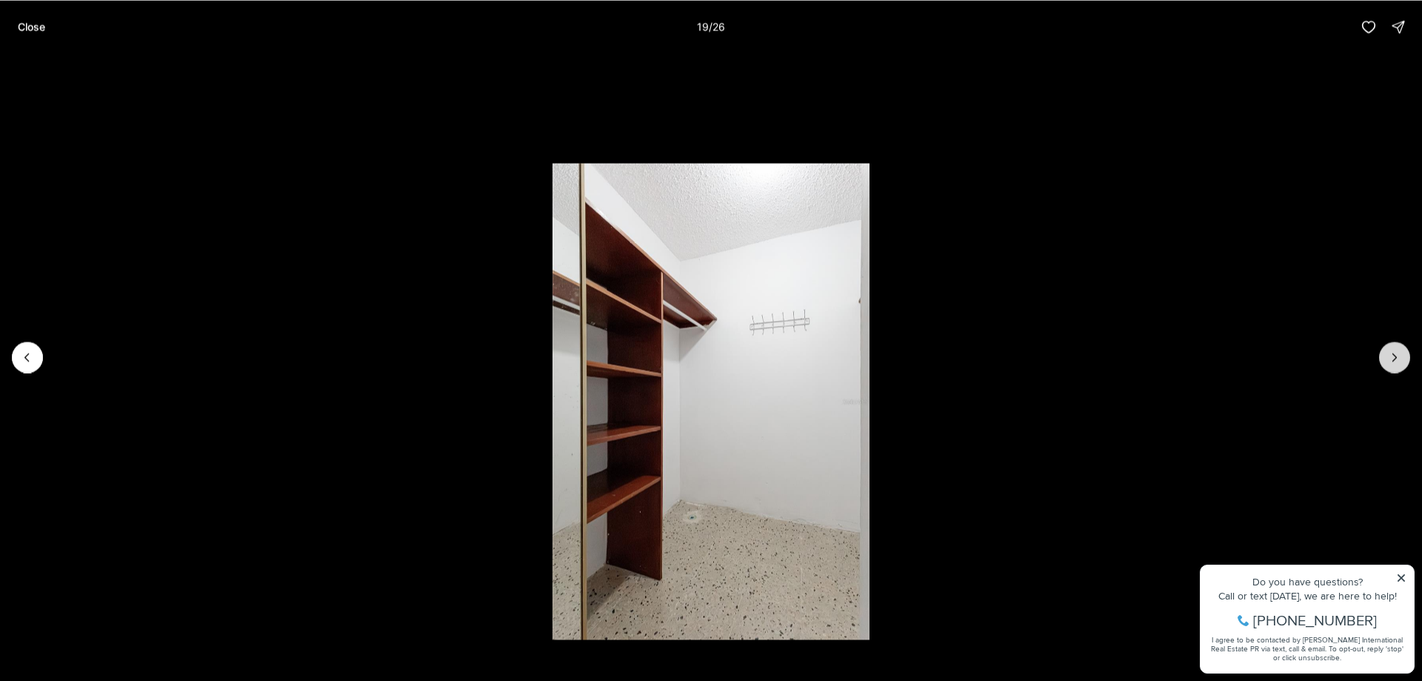
click at [1385, 358] on button "Next slide" at bounding box center [1394, 356] width 31 height 31
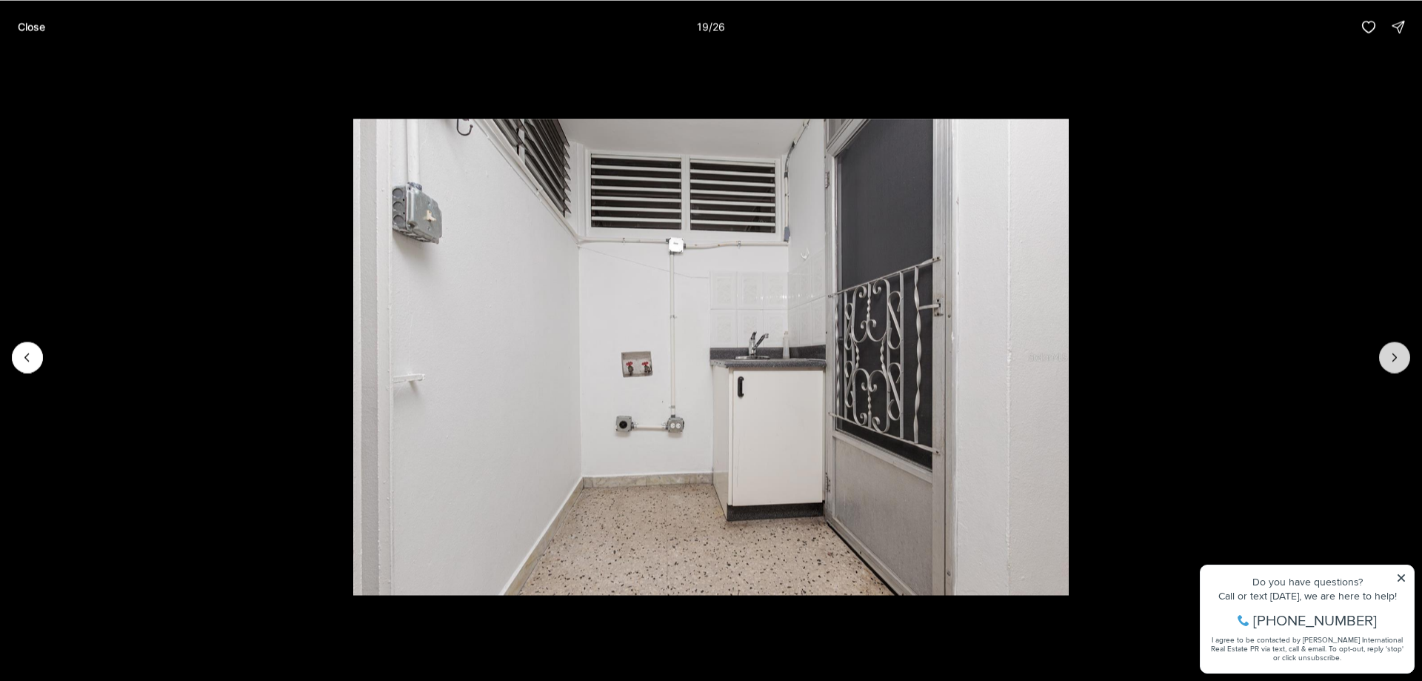
click at [1385, 358] on button "Next slide" at bounding box center [1394, 356] width 31 height 31
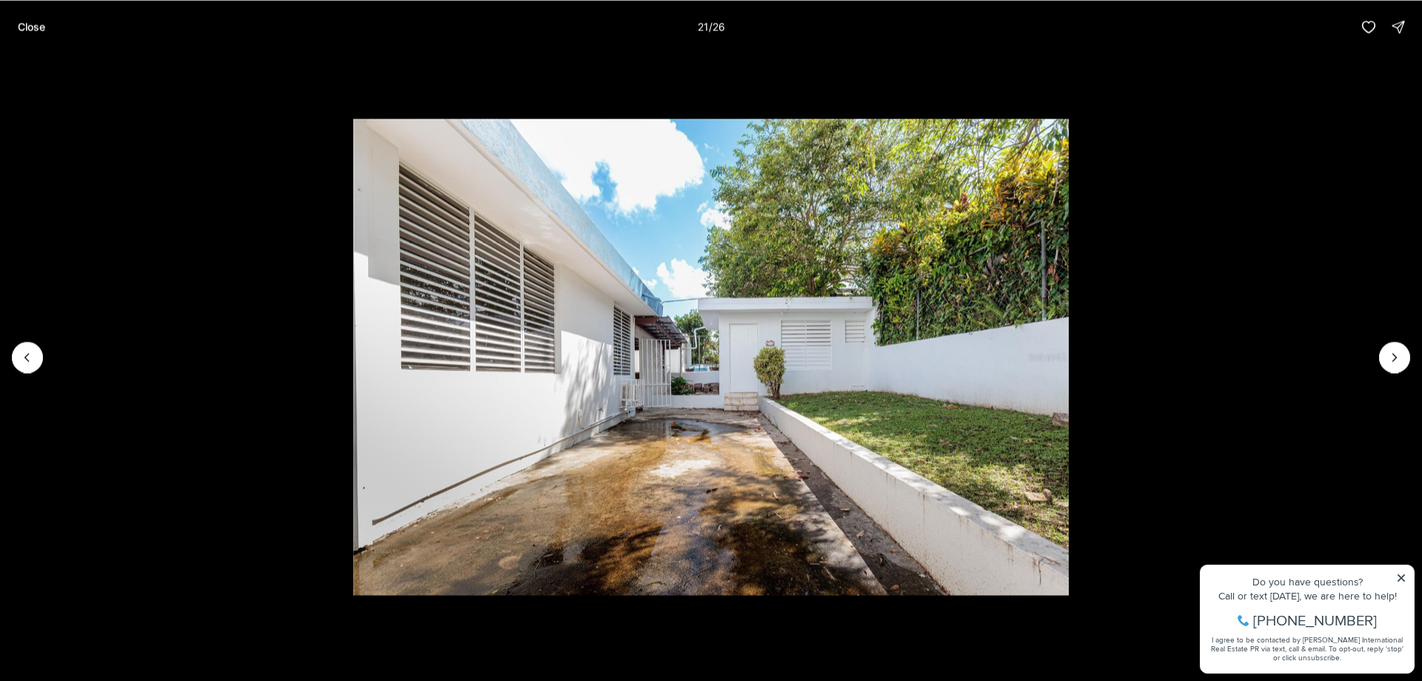
click at [1332, 322] on li "21 of 26" at bounding box center [711, 356] width 1422 height 607
click at [25, 21] on p "Close" at bounding box center [31, 27] width 27 height 12
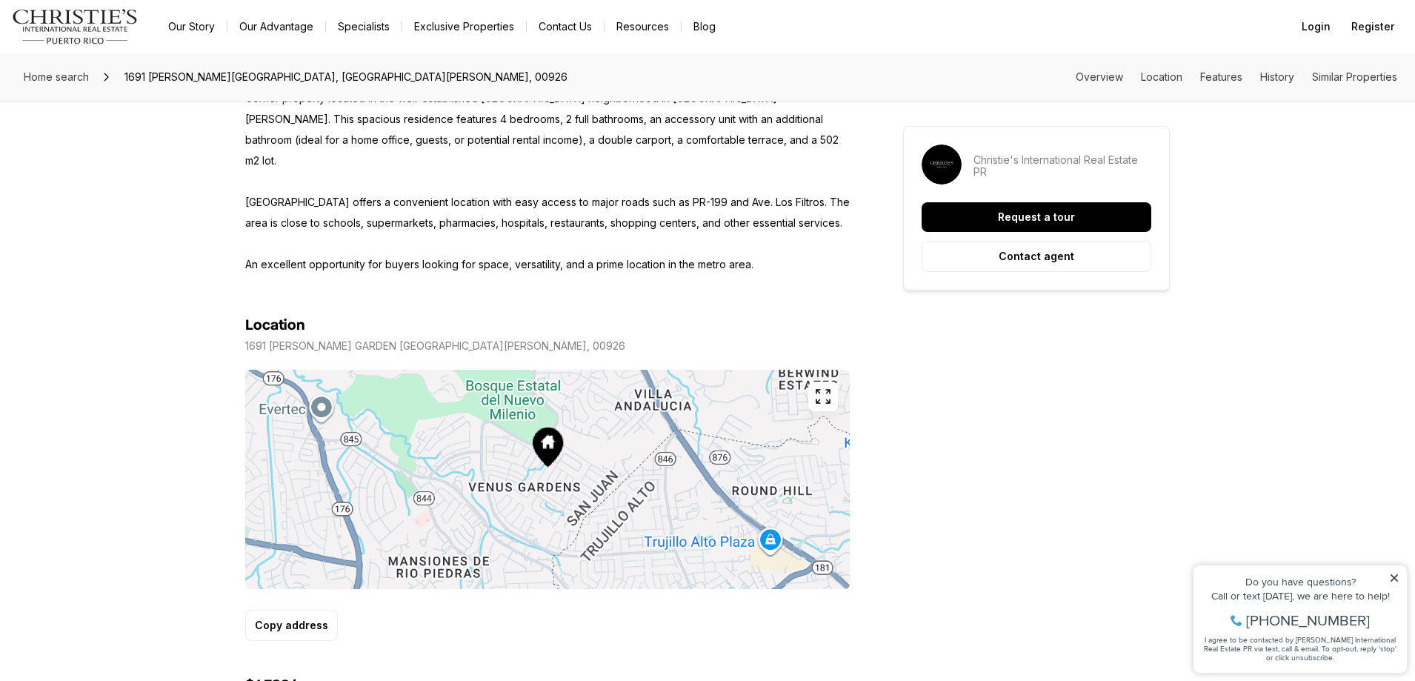
scroll to position [815, 0]
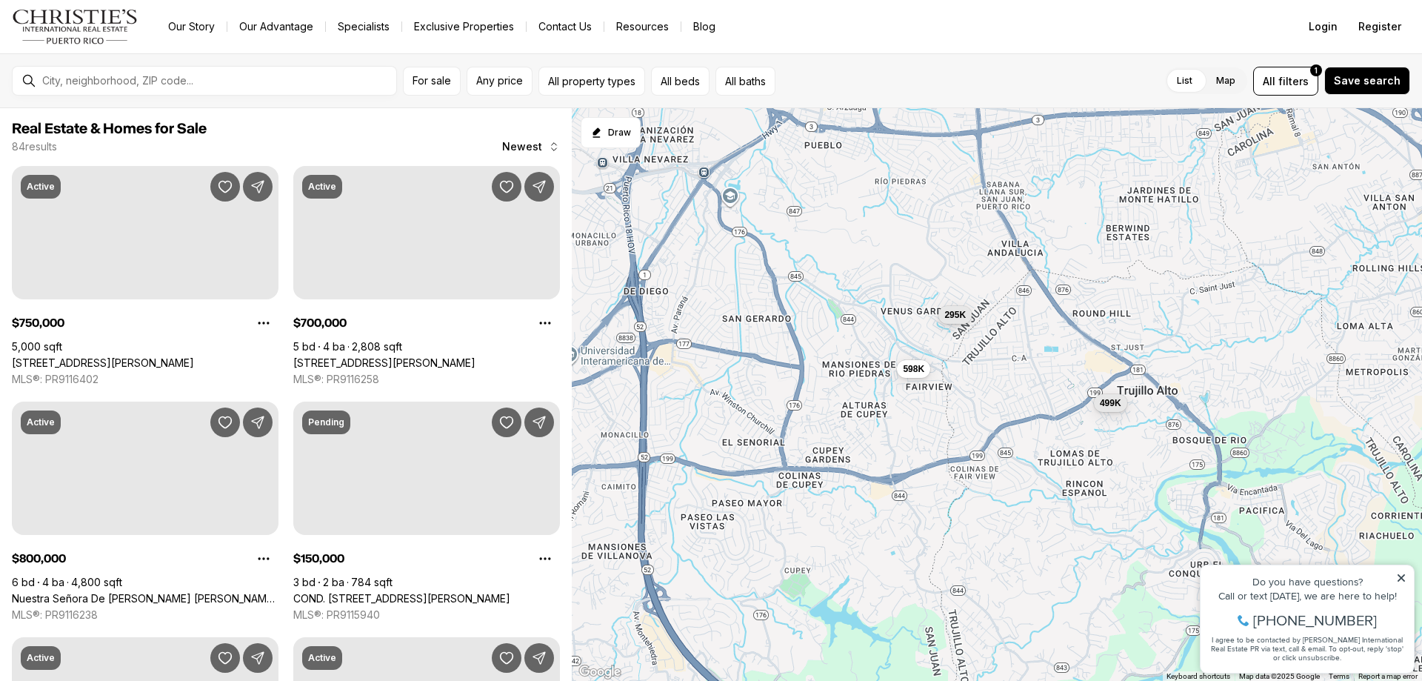
drag, startPoint x: 1092, startPoint y: 394, endPoint x: 1033, endPoint y: 374, distance: 61.8
click at [1033, 374] on div "295K 598K 499K" at bounding box center [997, 394] width 850 height 573
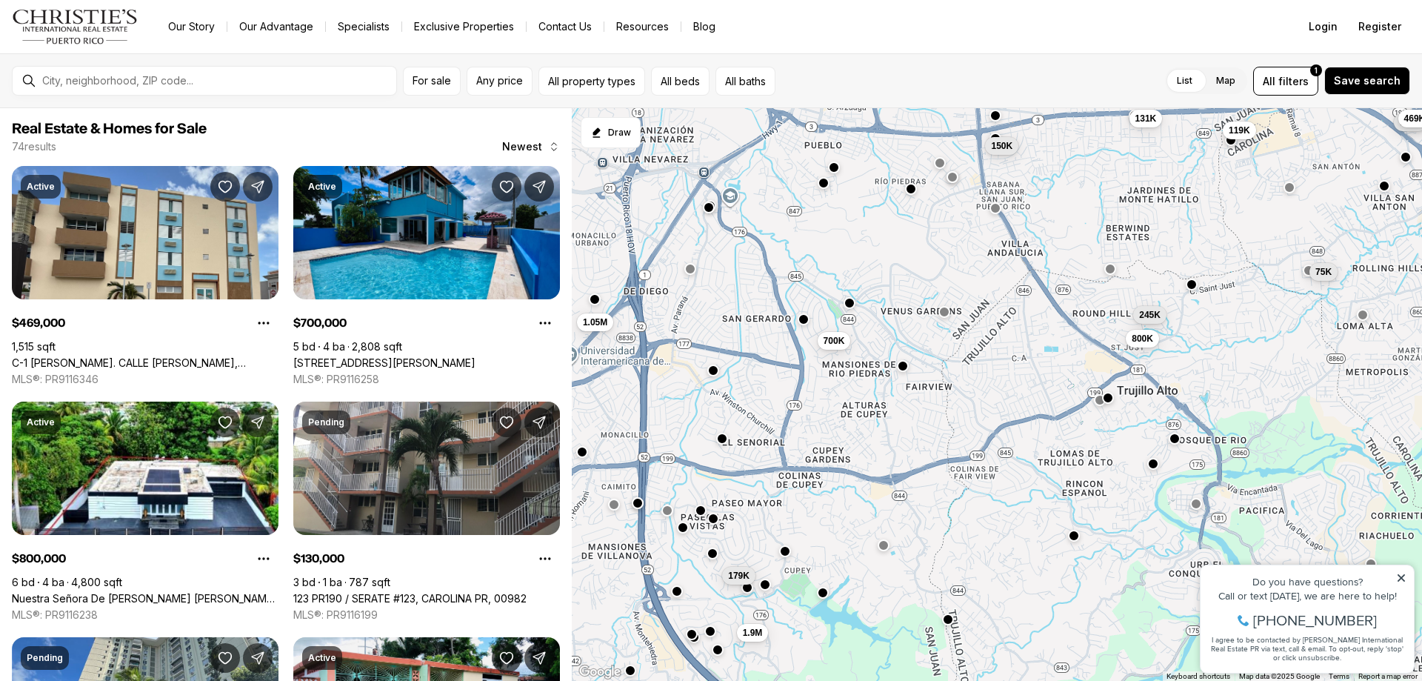
click at [1113, 402] on button "button" at bounding box center [1108, 398] width 12 height 12
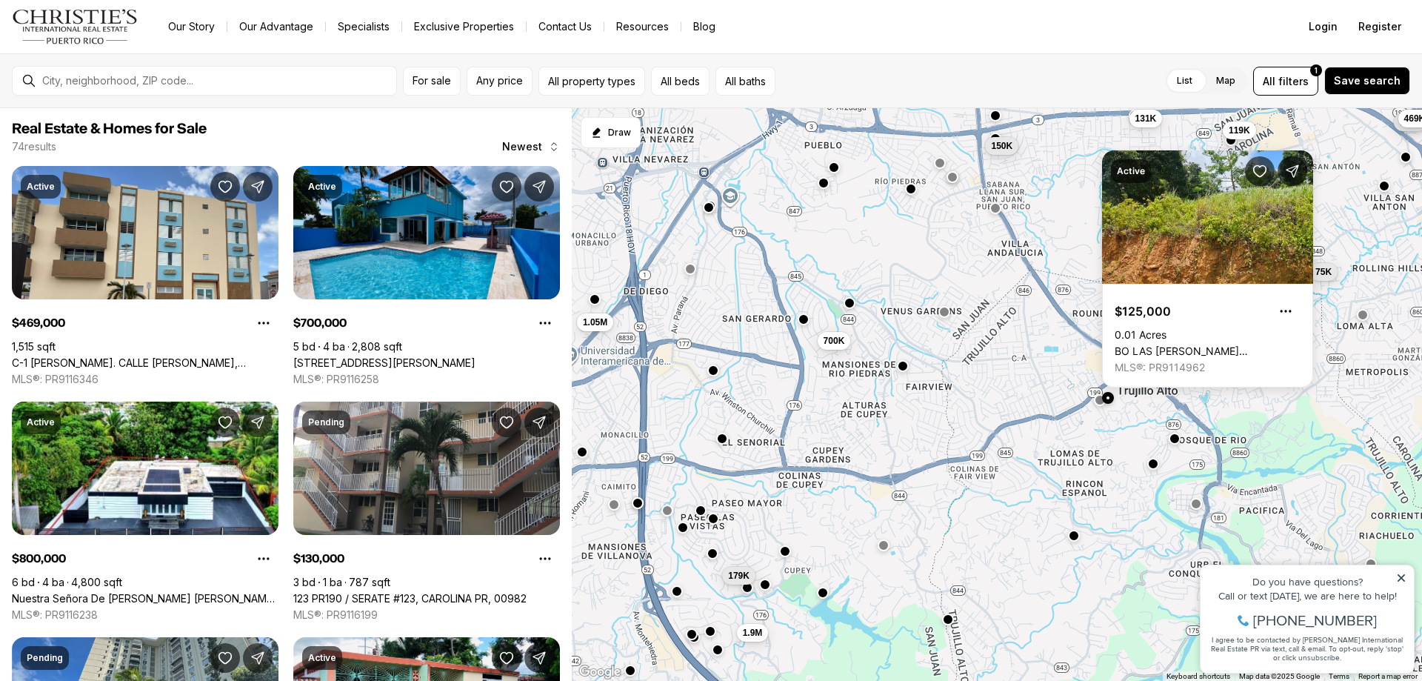
click at [1103, 404] on div at bounding box center [1108, 399] width 12 height 12
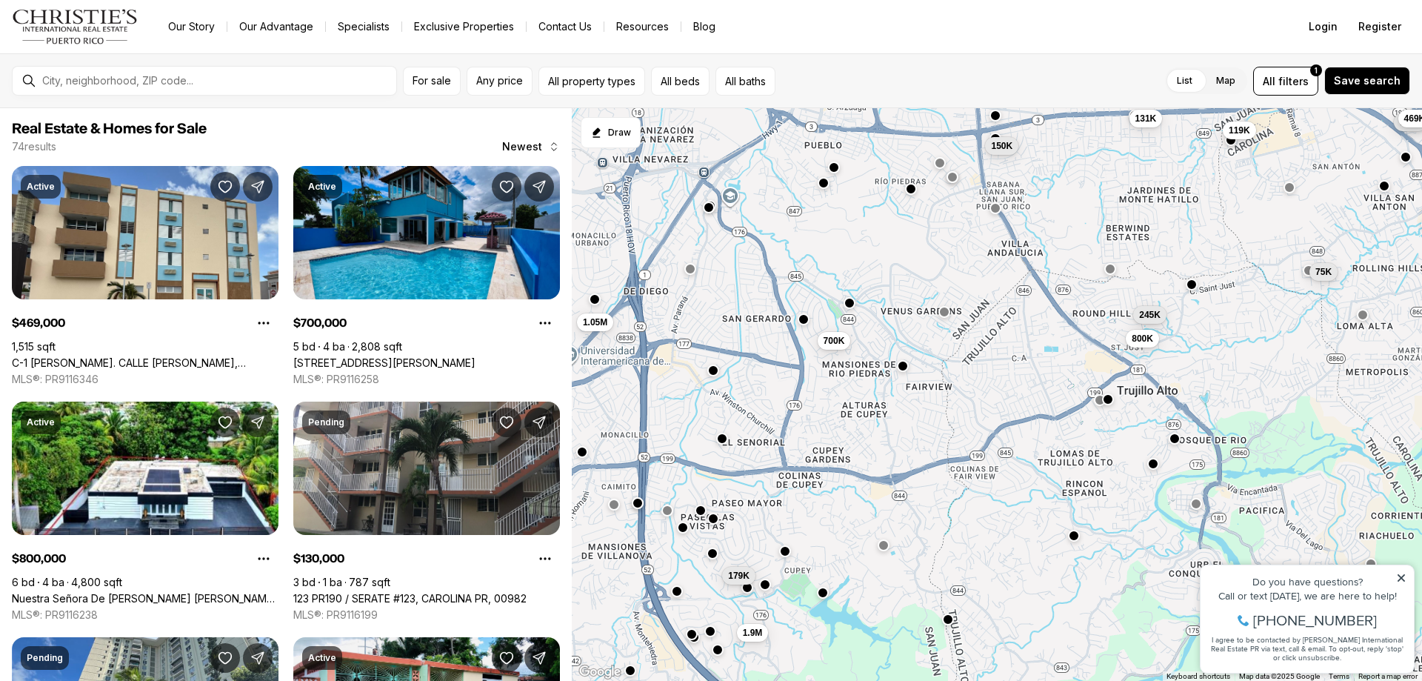
click at [1100, 407] on div "700K 150K 119K 245K 131K 800K 75K 1.05M 179K 1.9M 130K 469K" at bounding box center [997, 394] width 850 height 573
click at [1098, 404] on button "button" at bounding box center [1100, 399] width 12 height 12
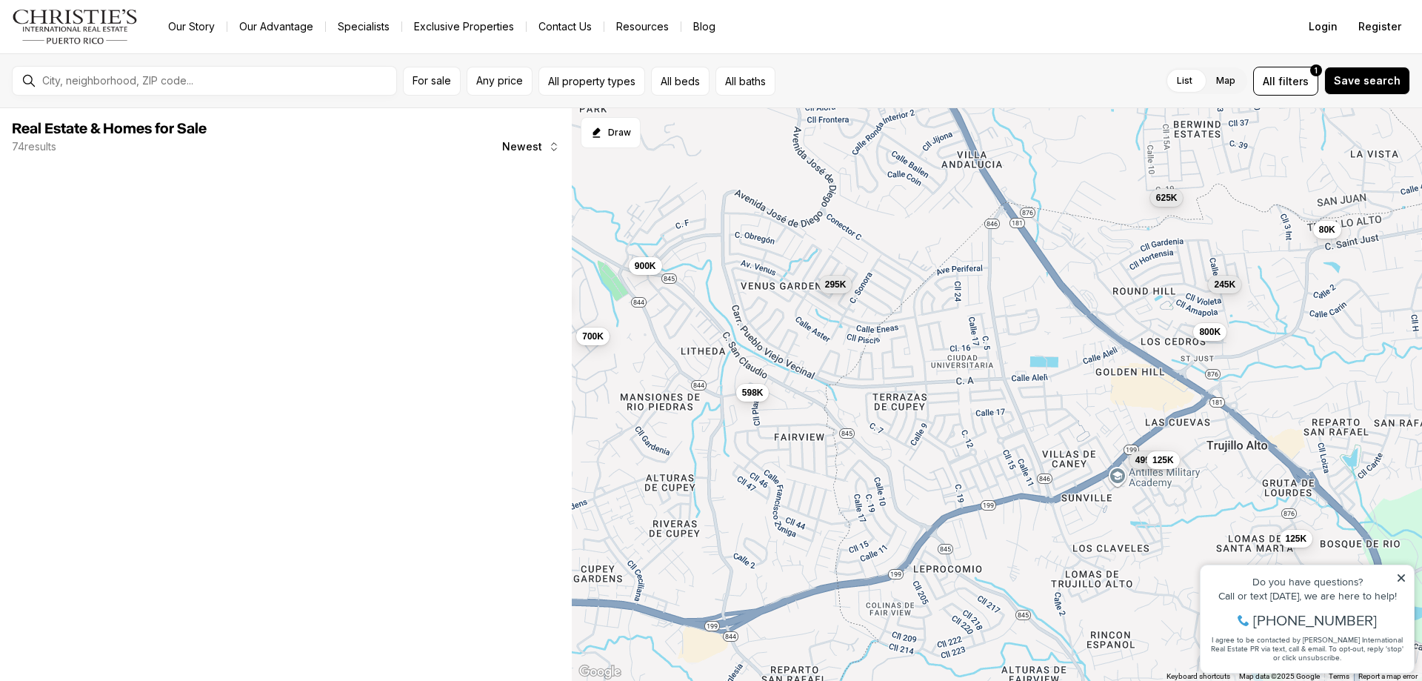
drag, startPoint x: 1045, startPoint y: 375, endPoint x: 964, endPoint y: 376, distance: 80.8
click at [964, 376] on div "295K 598K 499K 700K 488K 900K 125K 245K 395K 125K 800K 499K 80K 625K" at bounding box center [997, 394] width 850 height 573
click at [1210, 333] on span "800K" at bounding box center [1207, 330] width 21 height 12
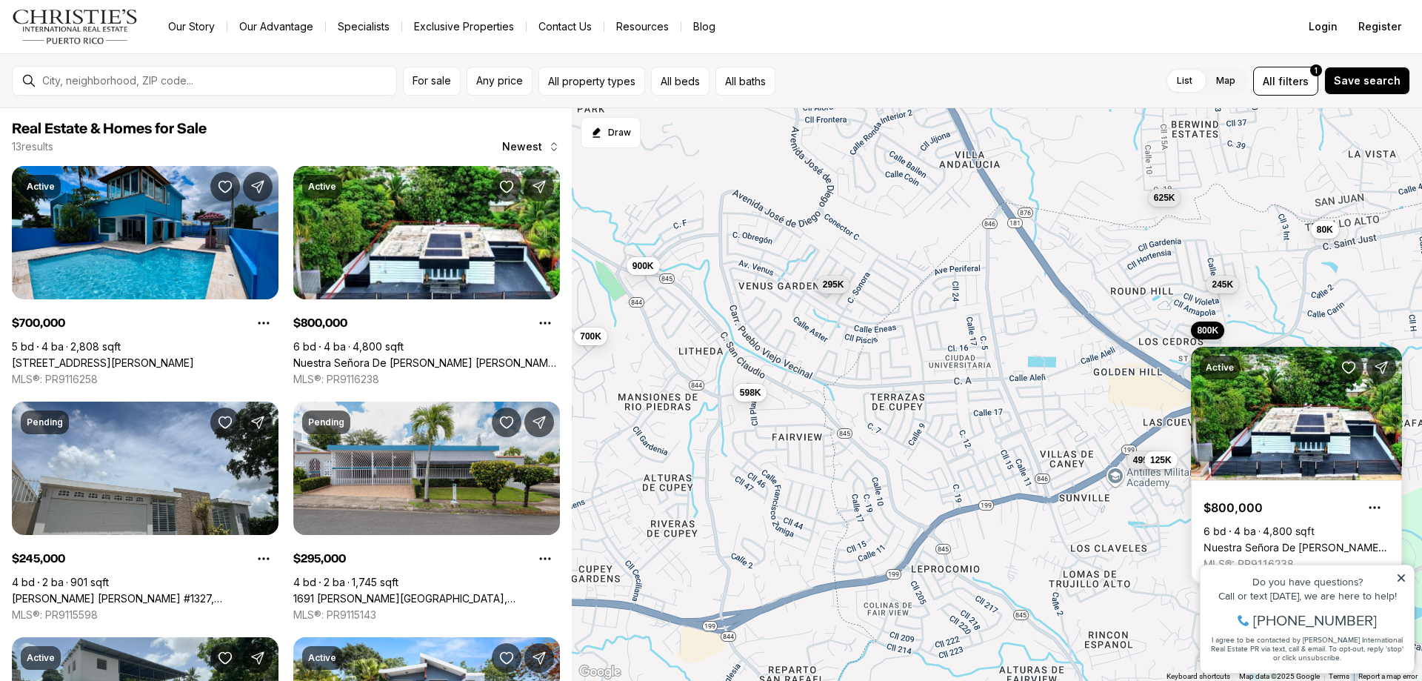
click at [1401, 575] on icon at bounding box center [1401, 578] width 10 height 10
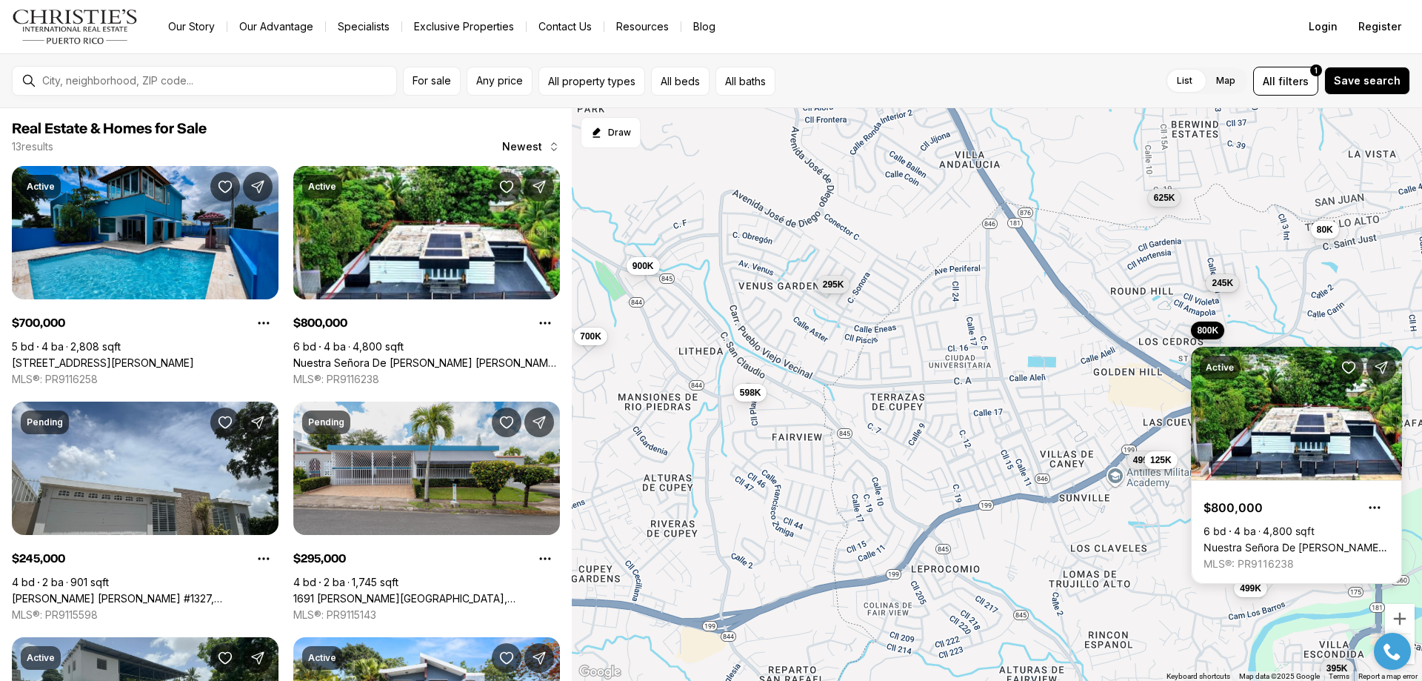
click at [1224, 290] on button "245K" at bounding box center [1222, 283] width 33 height 18
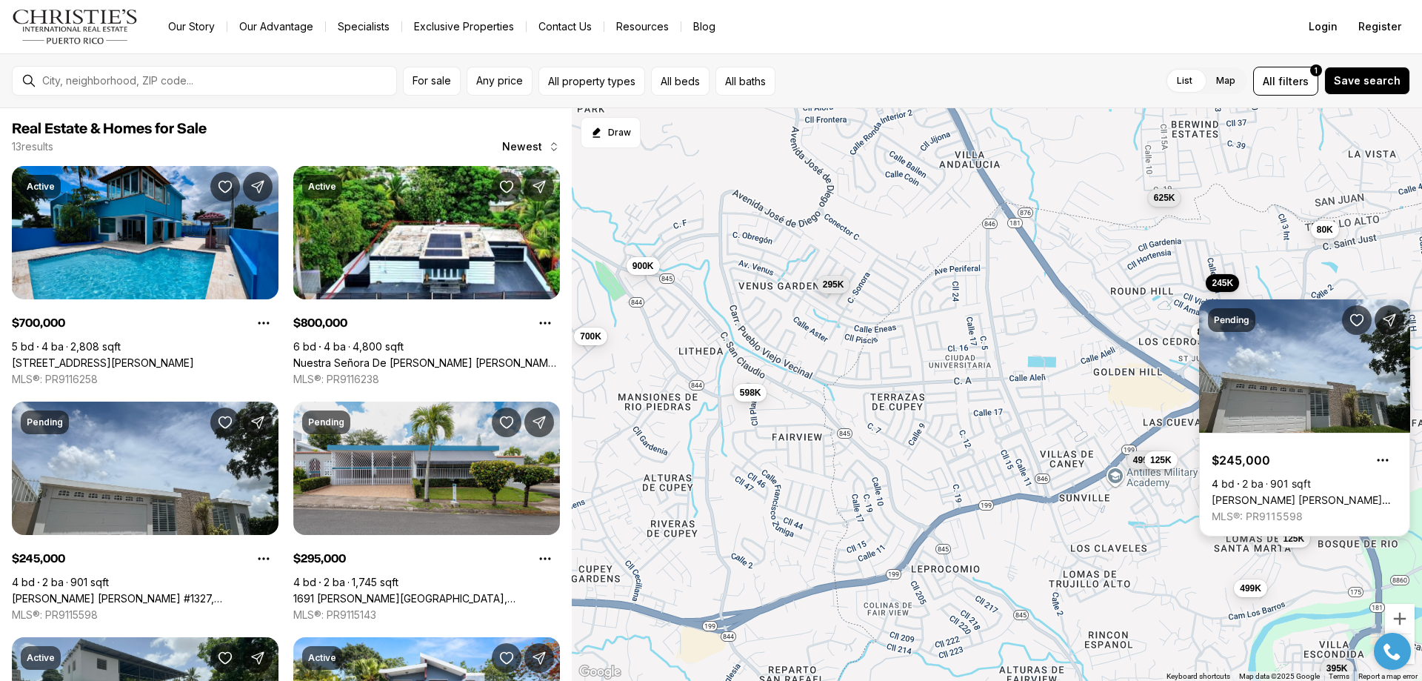
click at [1244, 493] on link "[PERSON_NAME] [PERSON_NAME] #1327, [PERSON_NAME][GEOGRAPHIC_DATA], 00976" at bounding box center [1305, 499] width 186 height 13
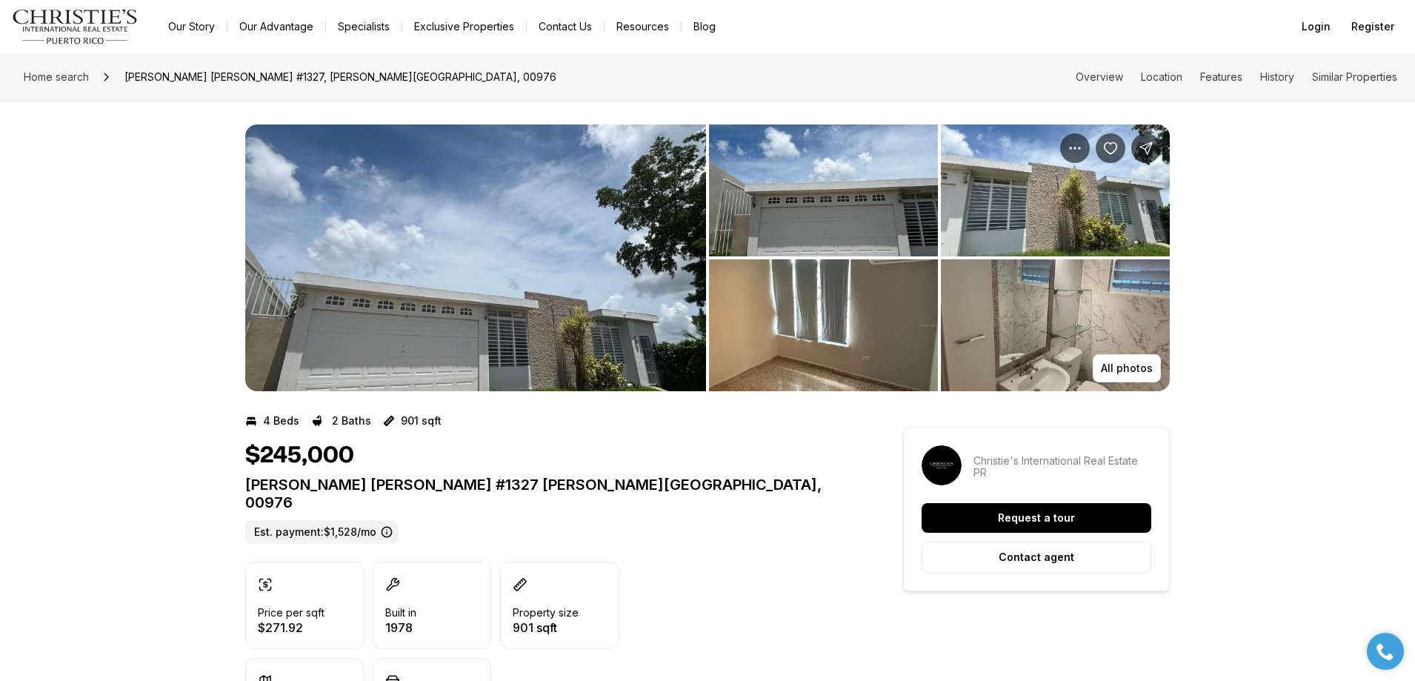
click at [699, 198] on img "View image gallery" at bounding box center [475, 257] width 461 height 267
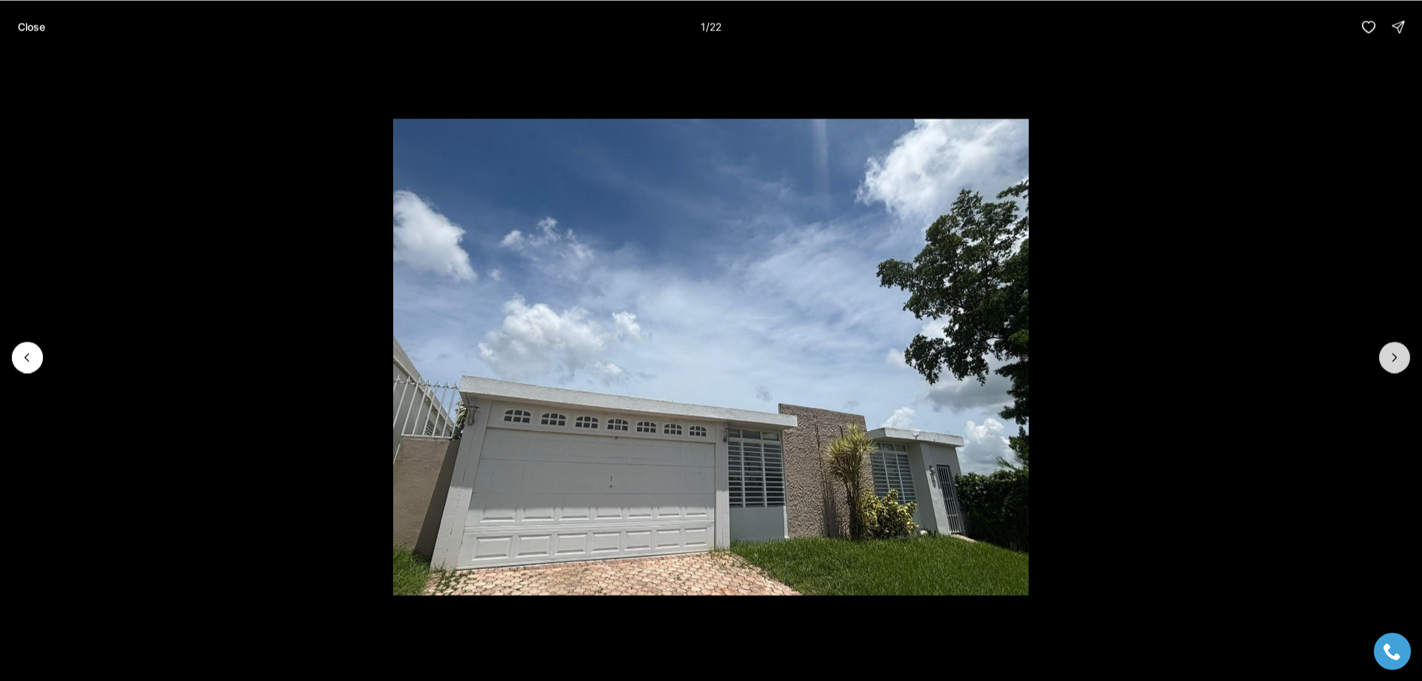
click at [1388, 353] on icon "Next slide" at bounding box center [1394, 357] width 15 height 15
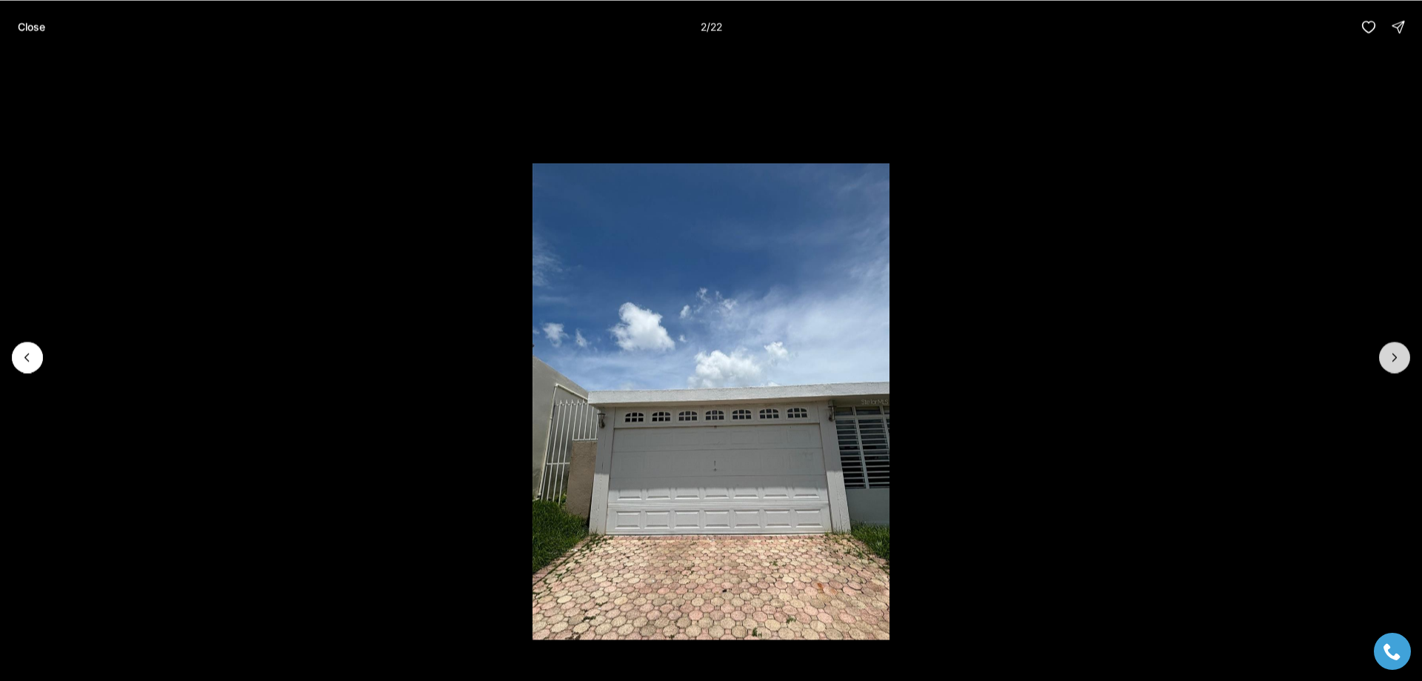
click at [1388, 353] on icon "Next slide" at bounding box center [1394, 357] width 15 height 15
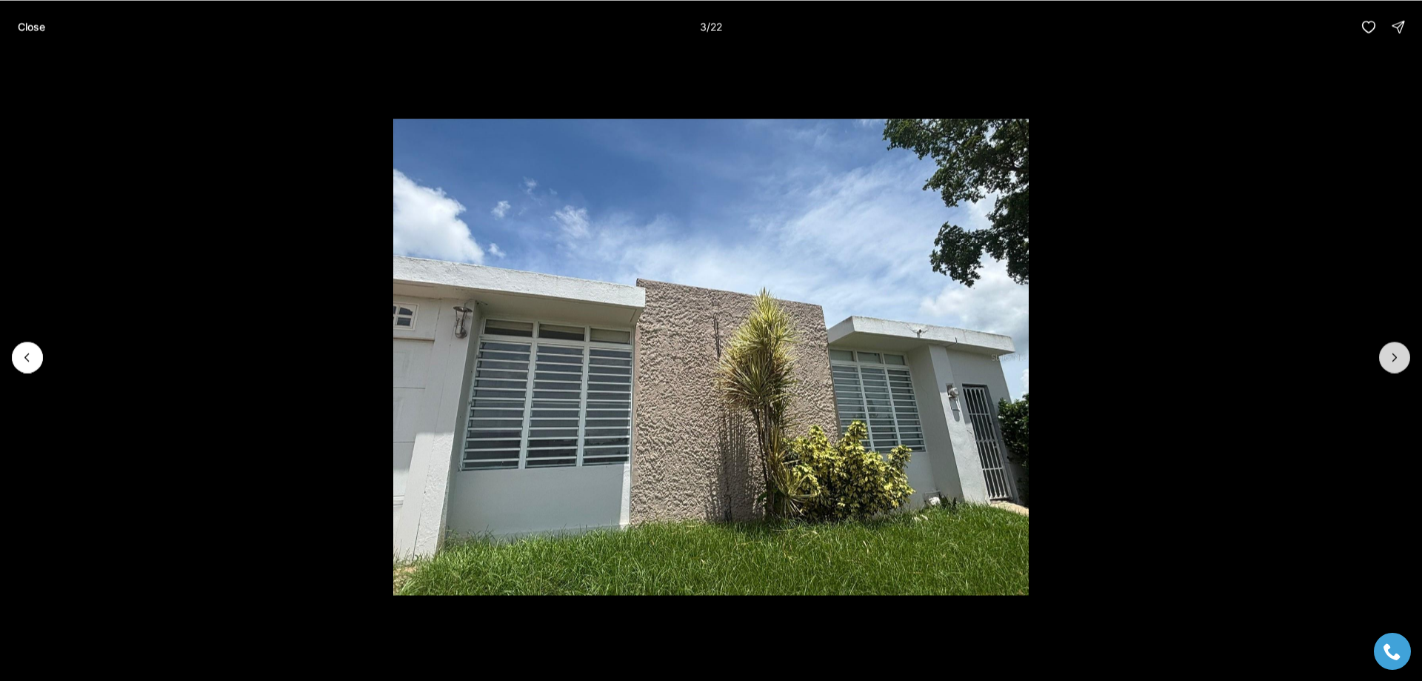
click at [1388, 353] on icon "Next slide" at bounding box center [1394, 357] width 15 height 15
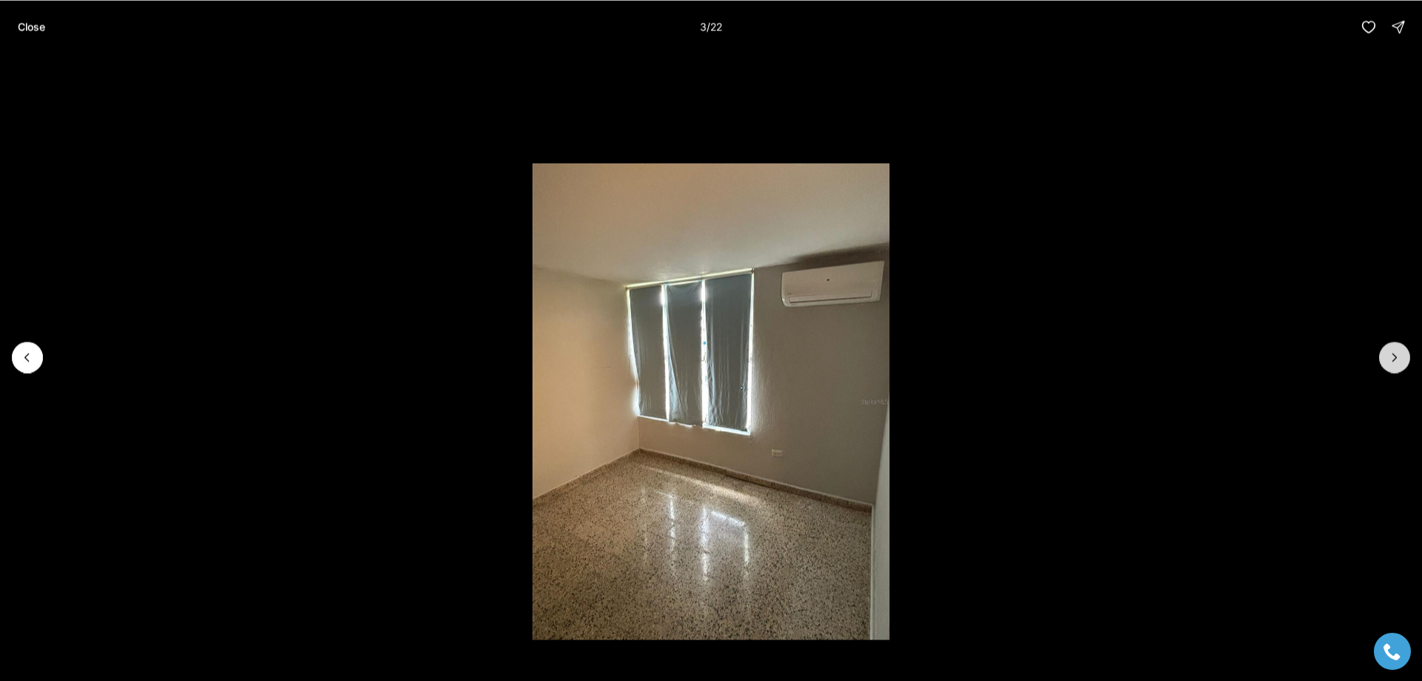
click at [1388, 353] on icon "Next slide" at bounding box center [1394, 357] width 15 height 15
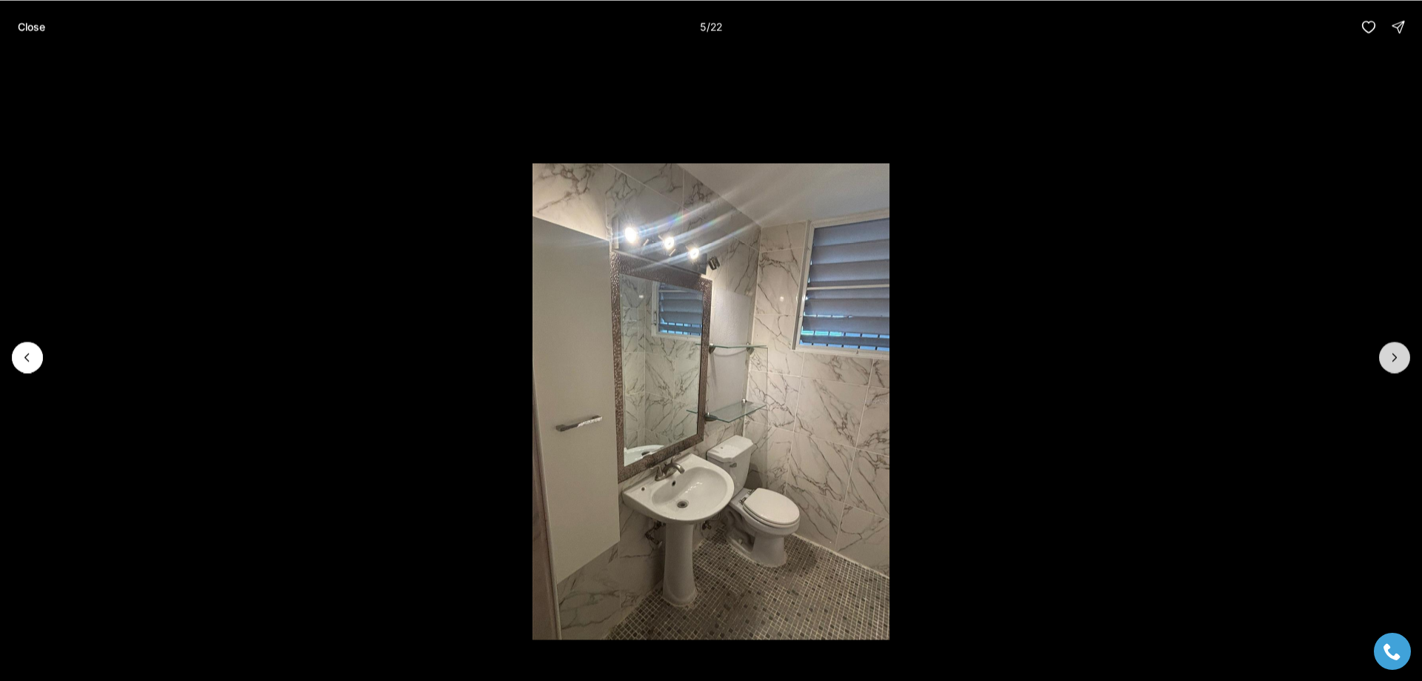
click at [1388, 353] on icon "Next slide" at bounding box center [1394, 357] width 15 height 15
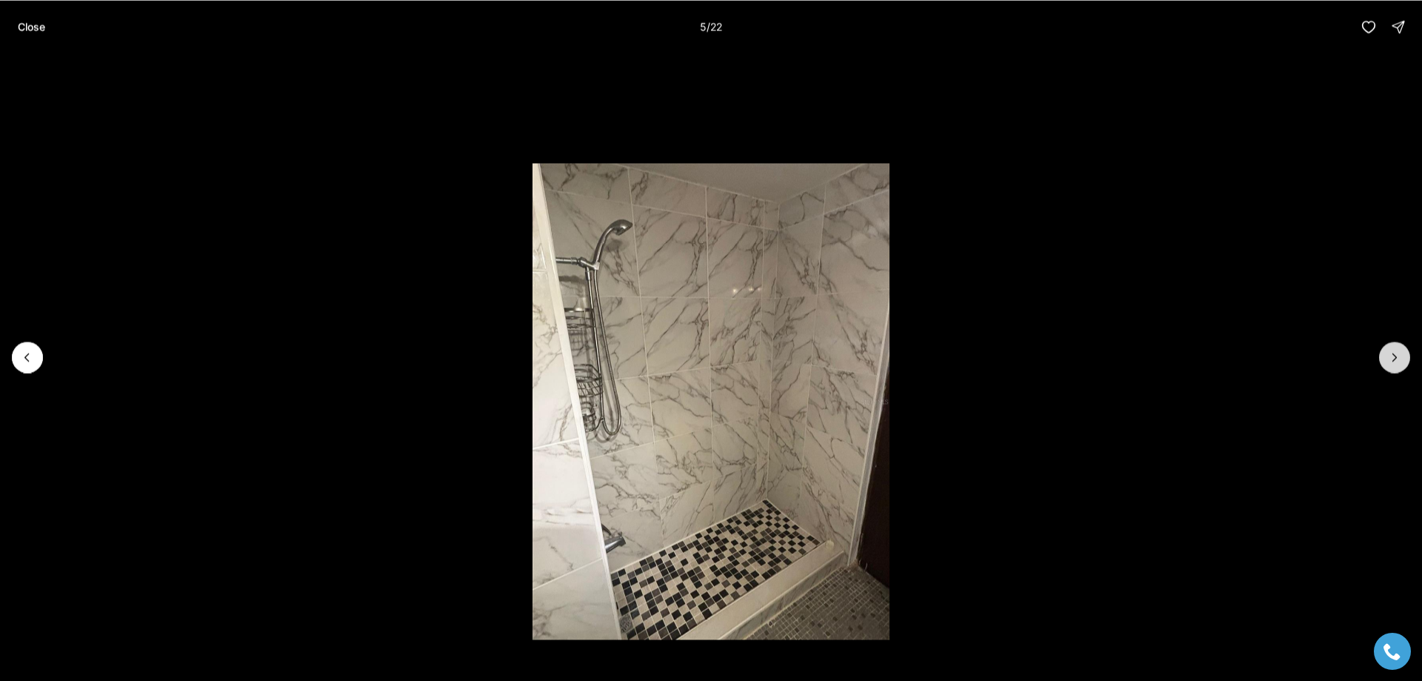
click at [1387, 353] on button "Next slide" at bounding box center [1394, 356] width 31 height 31
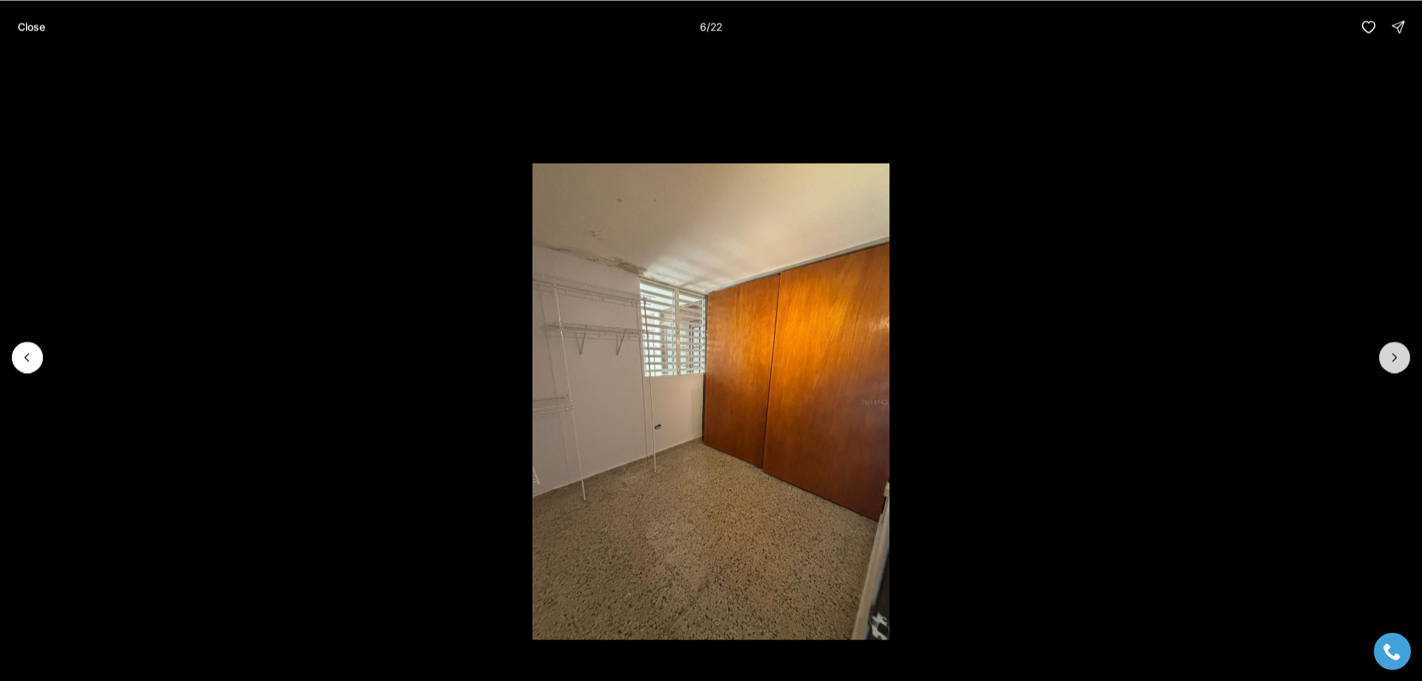
click at [1387, 353] on button "Next slide" at bounding box center [1394, 356] width 31 height 31
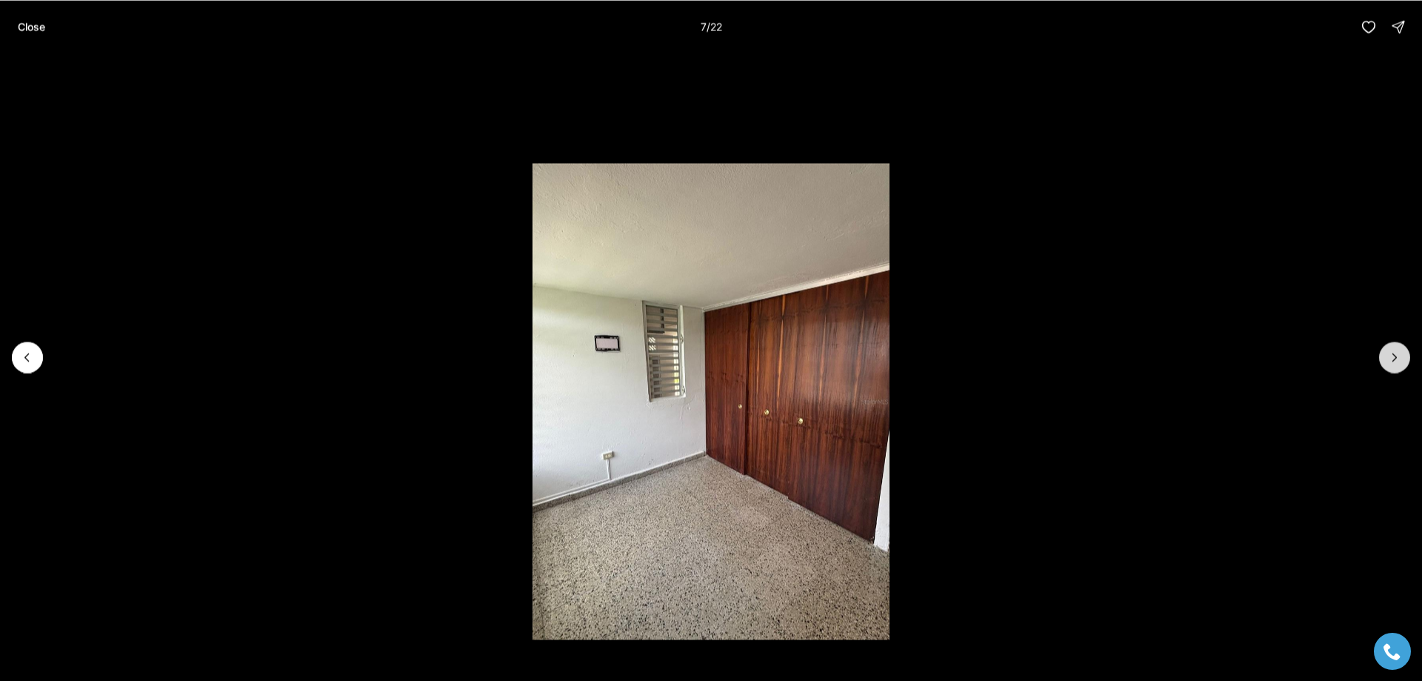
click at [1387, 353] on button "Next slide" at bounding box center [1394, 356] width 31 height 31
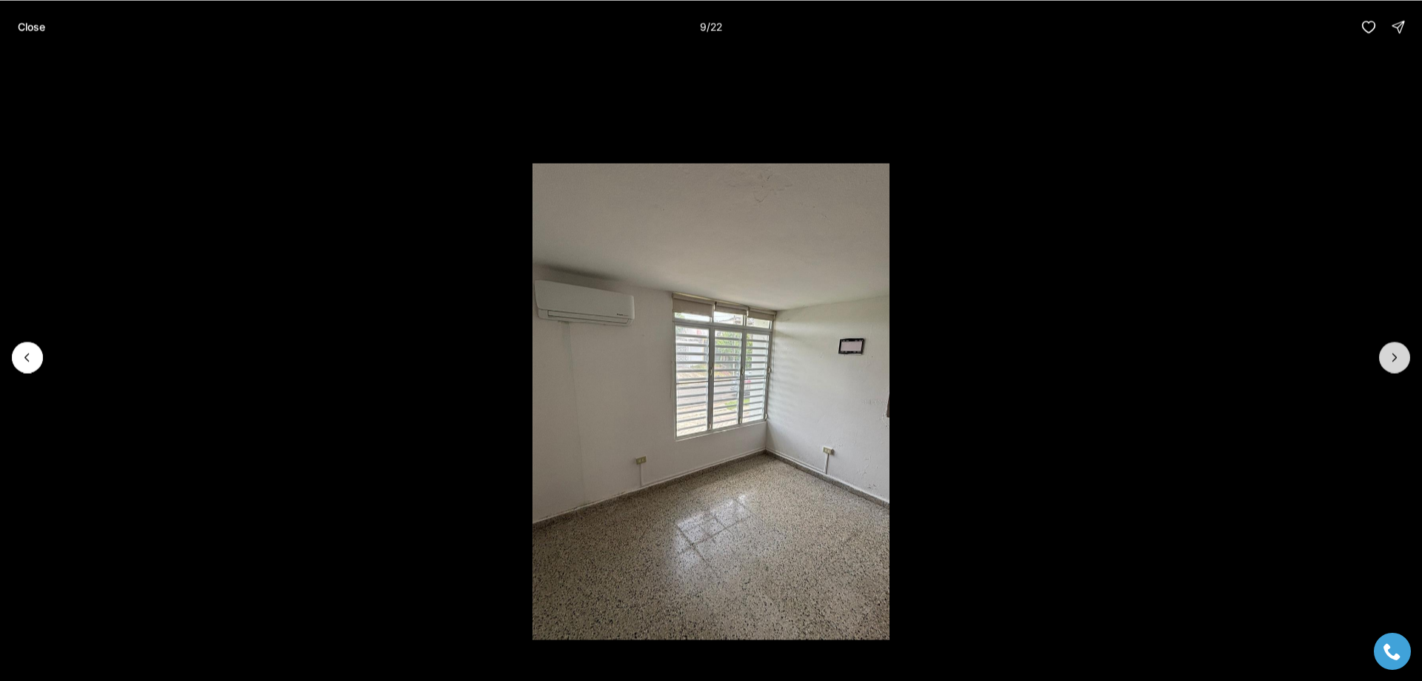
click at [1386, 353] on button "Next slide" at bounding box center [1394, 356] width 31 height 31
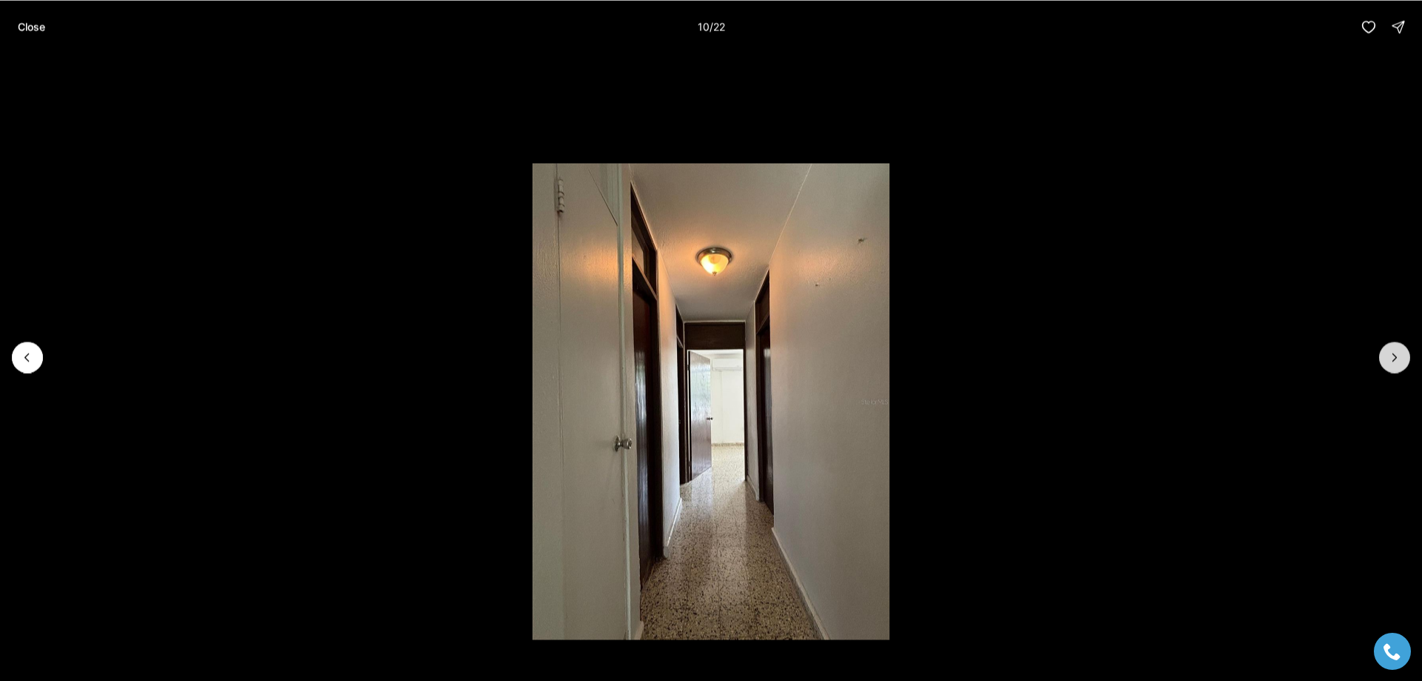
click at [1386, 353] on button "Next slide" at bounding box center [1394, 356] width 31 height 31
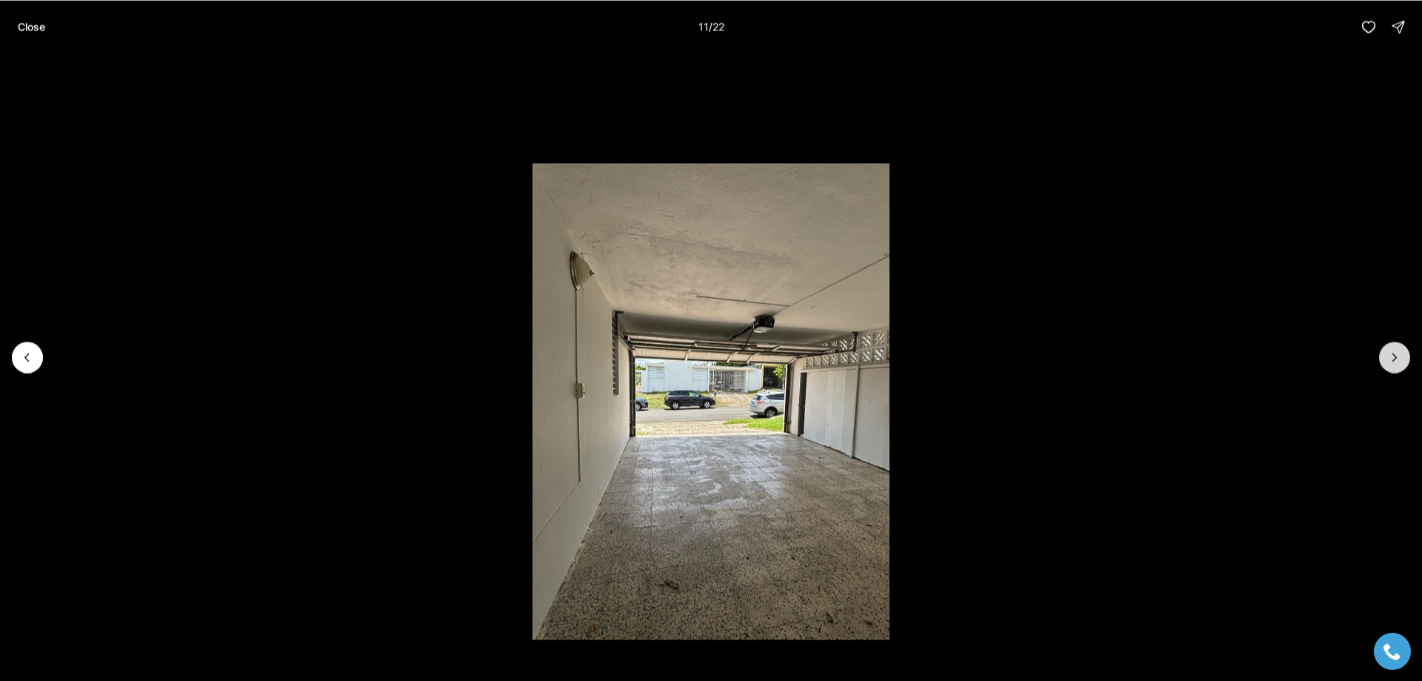
click at [1386, 352] on button "Next slide" at bounding box center [1394, 356] width 31 height 31
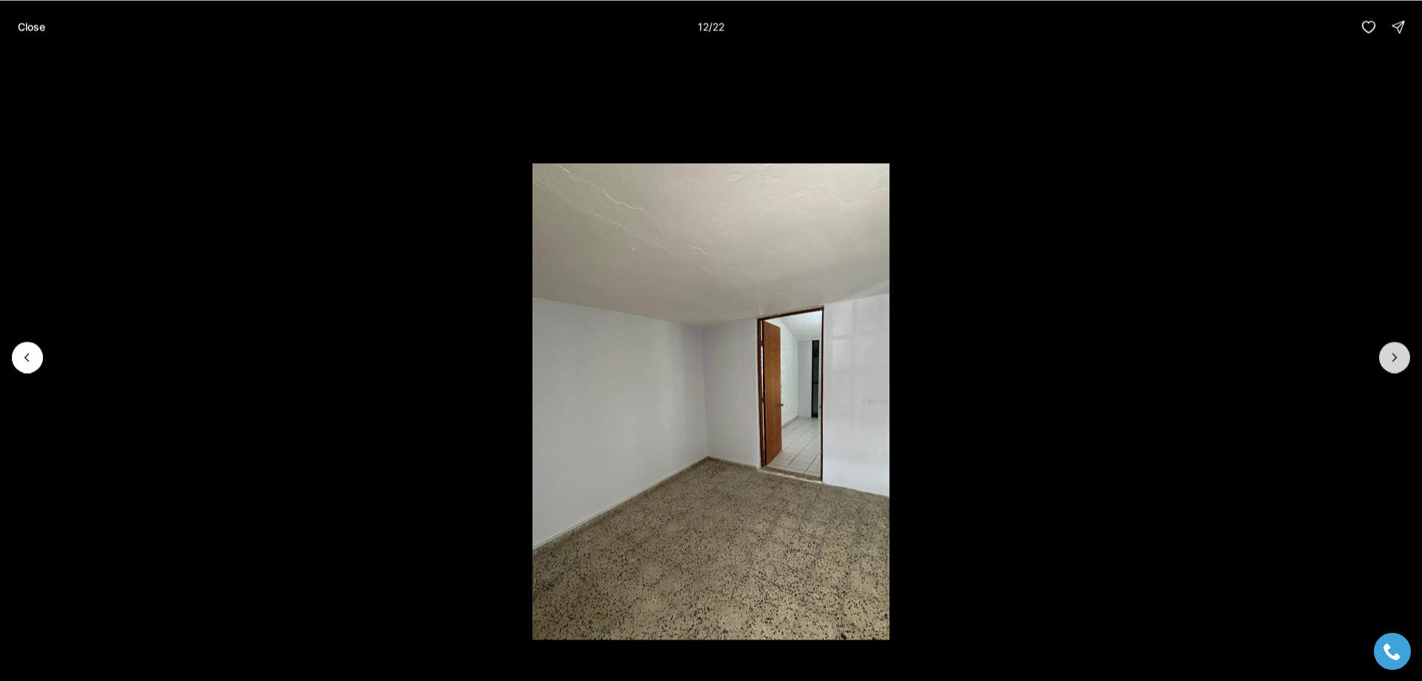
click at [1386, 352] on button "Next slide" at bounding box center [1394, 356] width 31 height 31
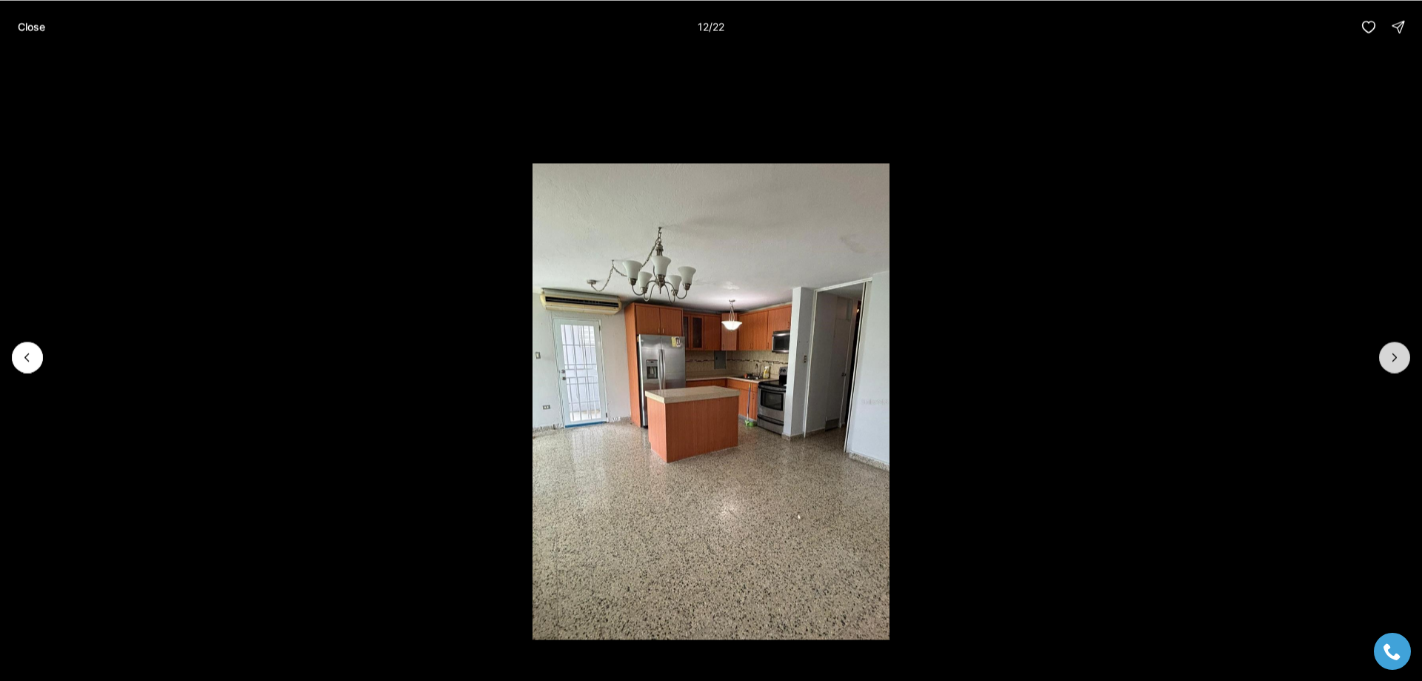
click at [1385, 352] on button "Next slide" at bounding box center [1394, 356] width 31 height 31
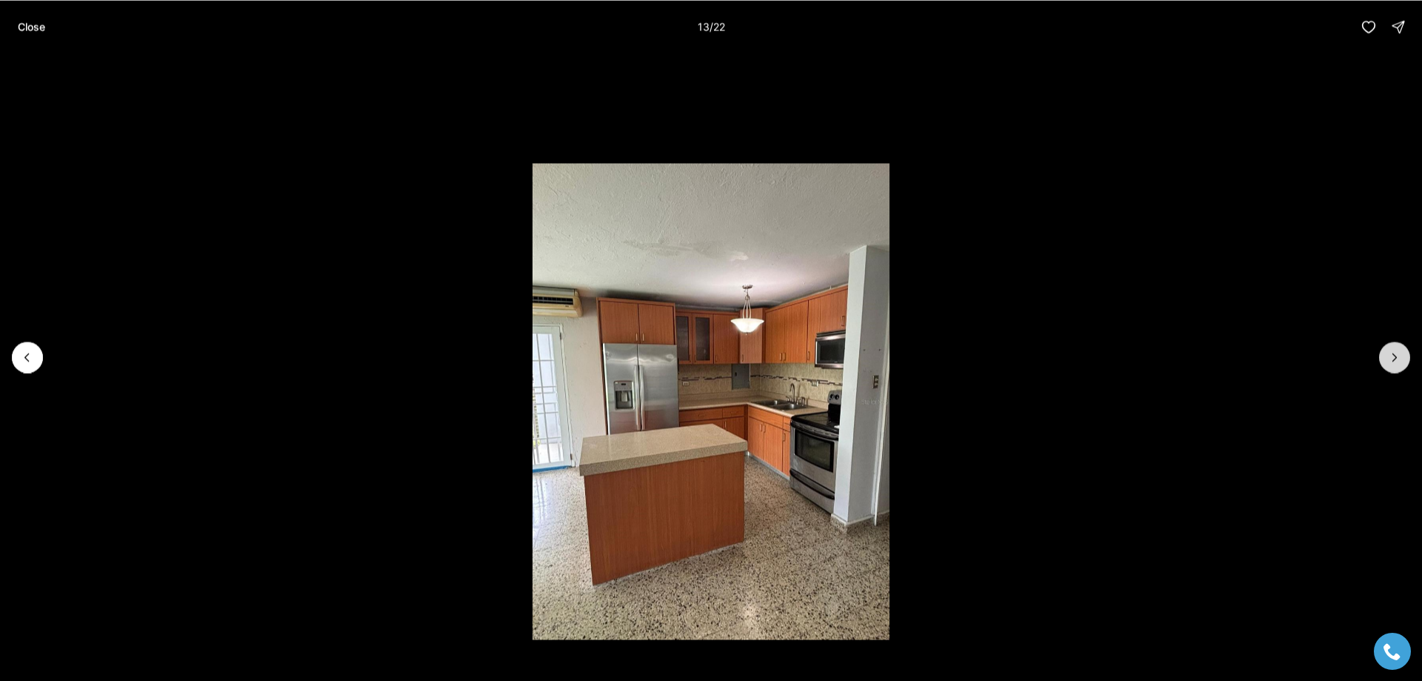
click at [1385, 352] on button "Next slide" at bounding box center [1394, 356] width 31 height 31
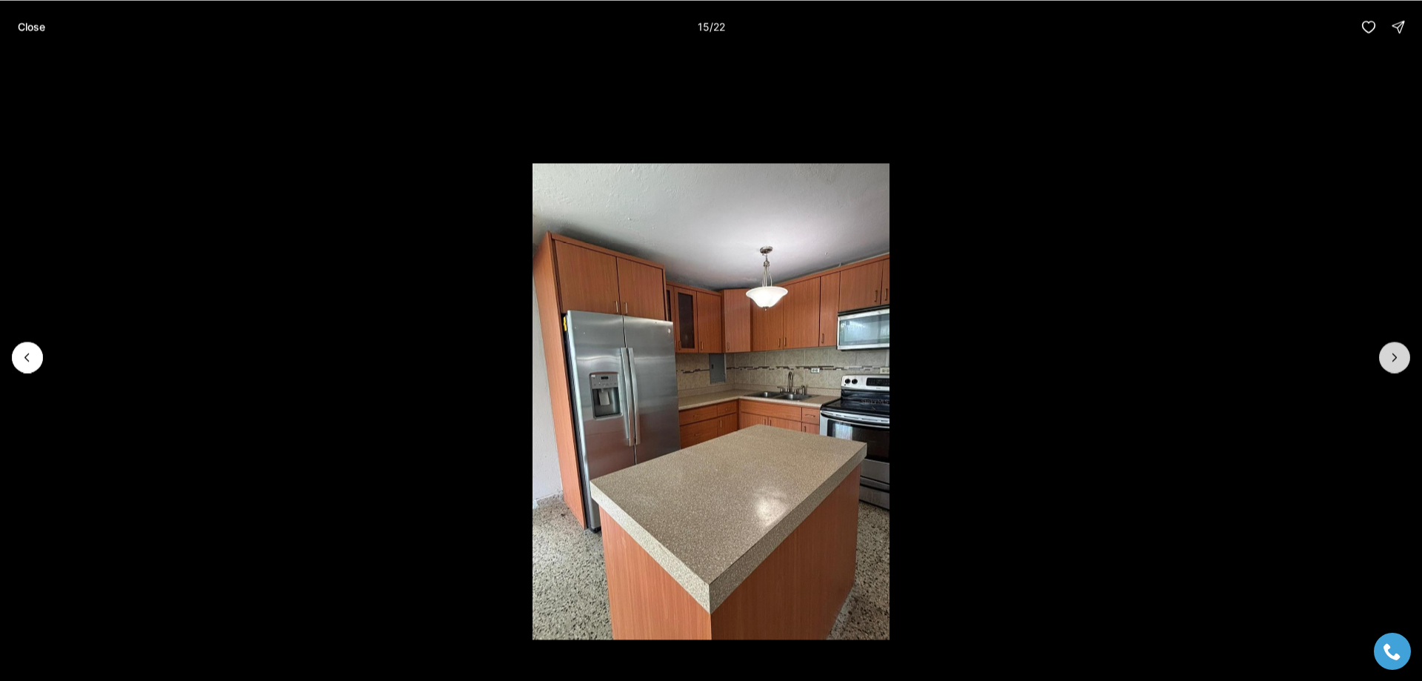
click at [1385, 352] on button "Next slide" at bounding box center [1394, 356] width 31 height 31
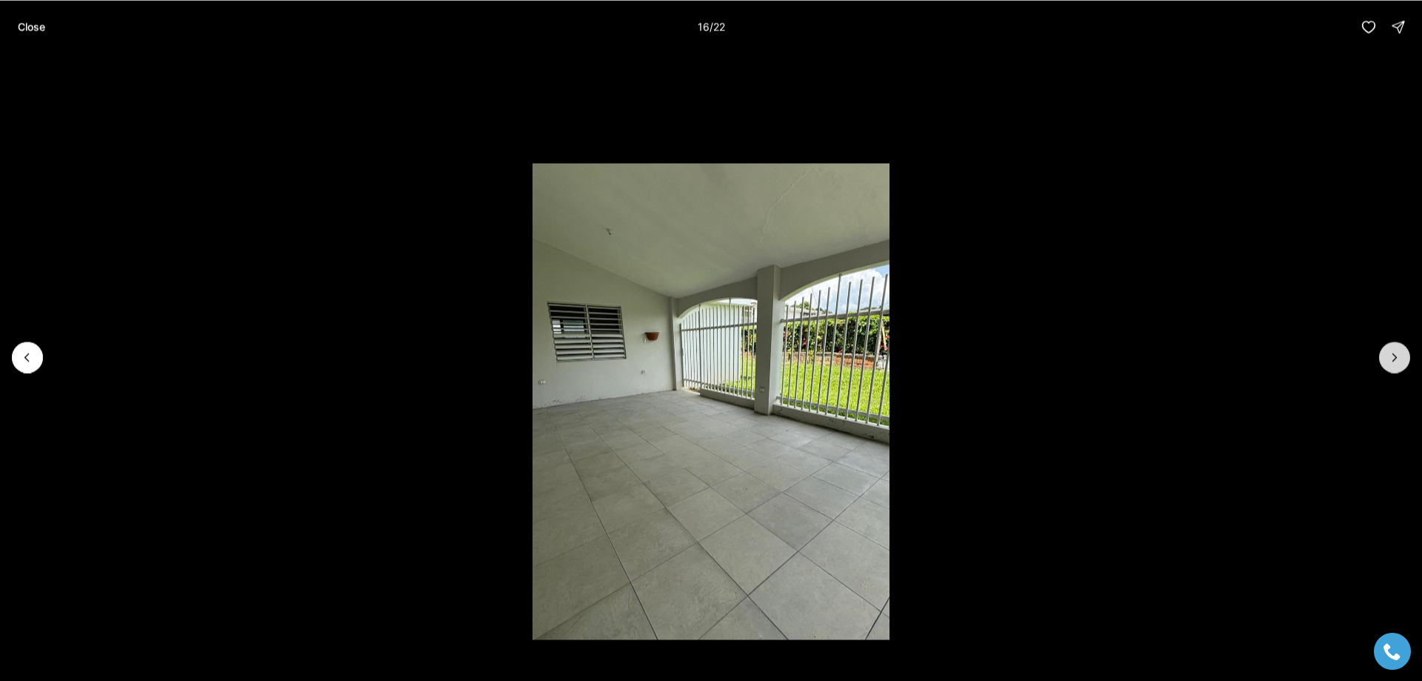
click at [1385, 352] on button "Next slide" at bounding box center [1394, 356] width 31 height 31
